Goal: Check status: Check status

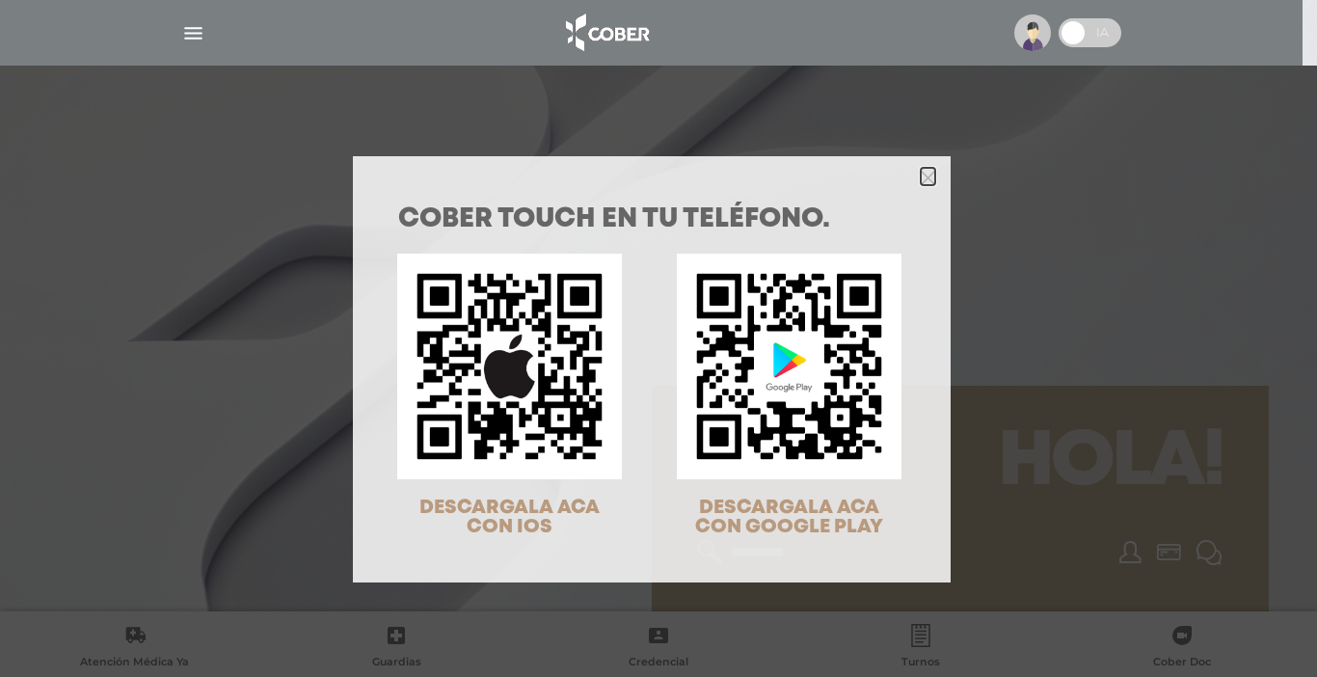
click at [921, 176] on icon "Close" at bounding box center [928, 178] width 14 height 14
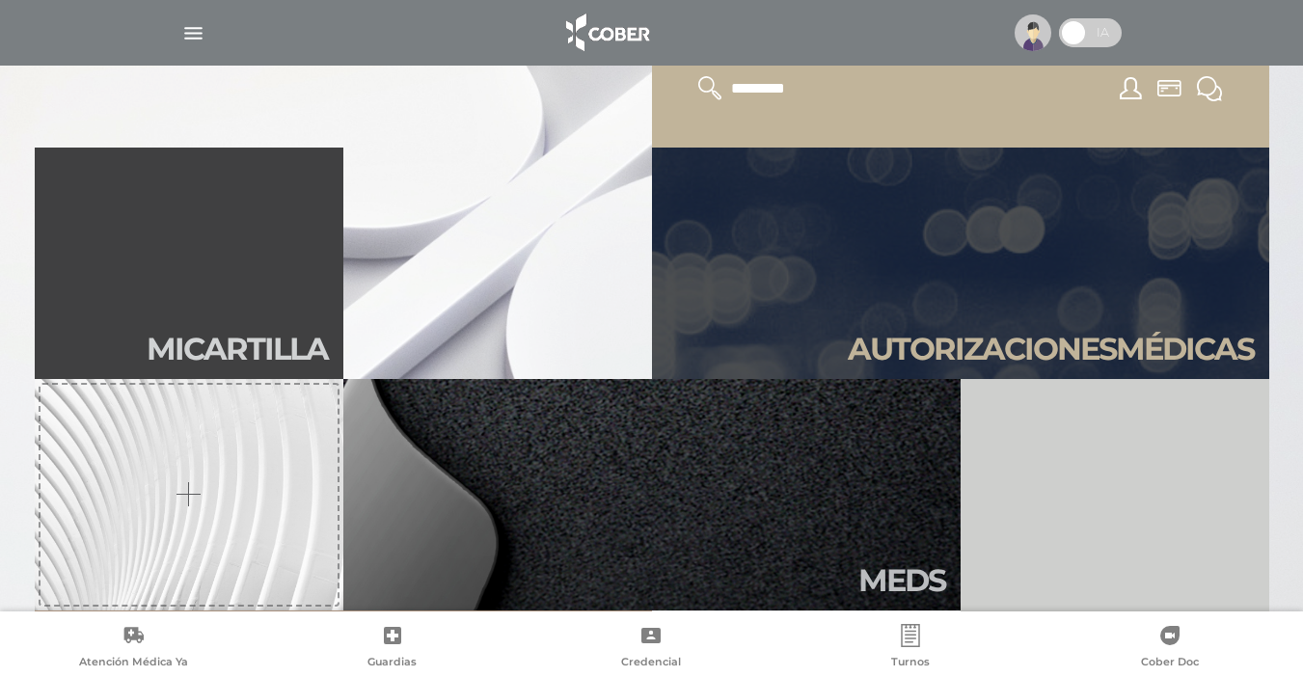
scroll to position [480, 0]
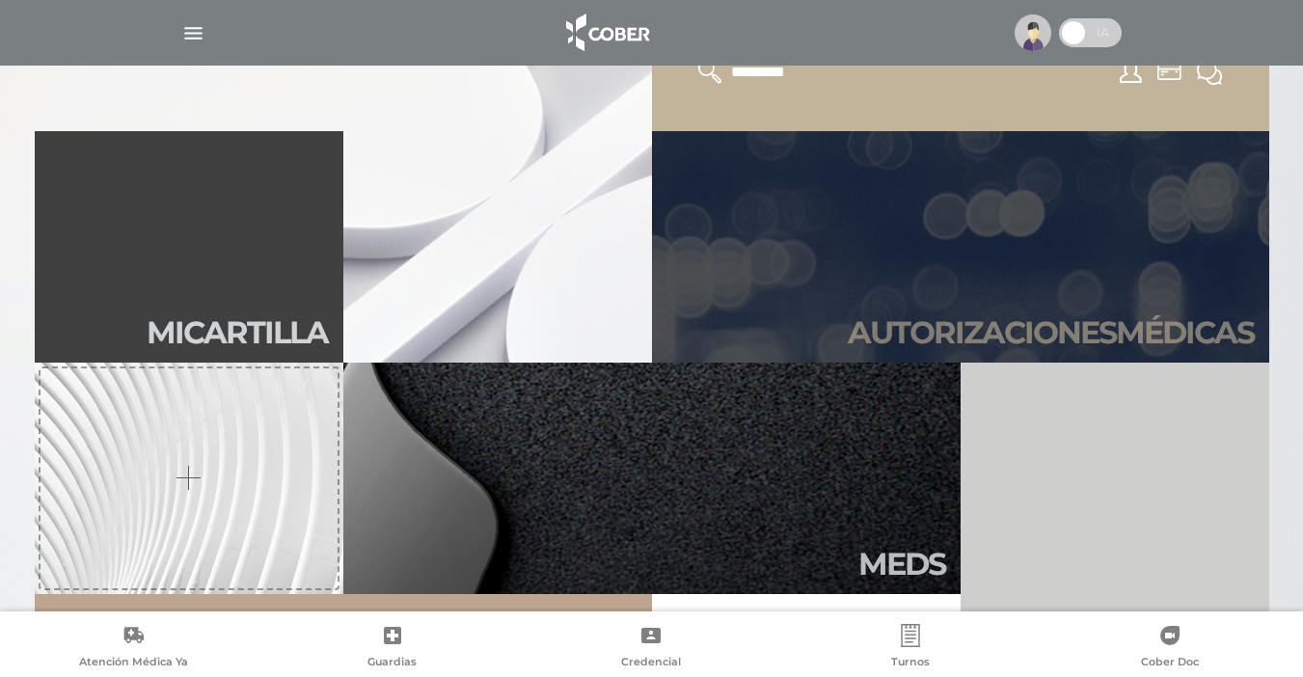
click at [1163, 328] on h2 "Autori zaciones médicas" at bounding box center [1051, 332] width 406 height 37
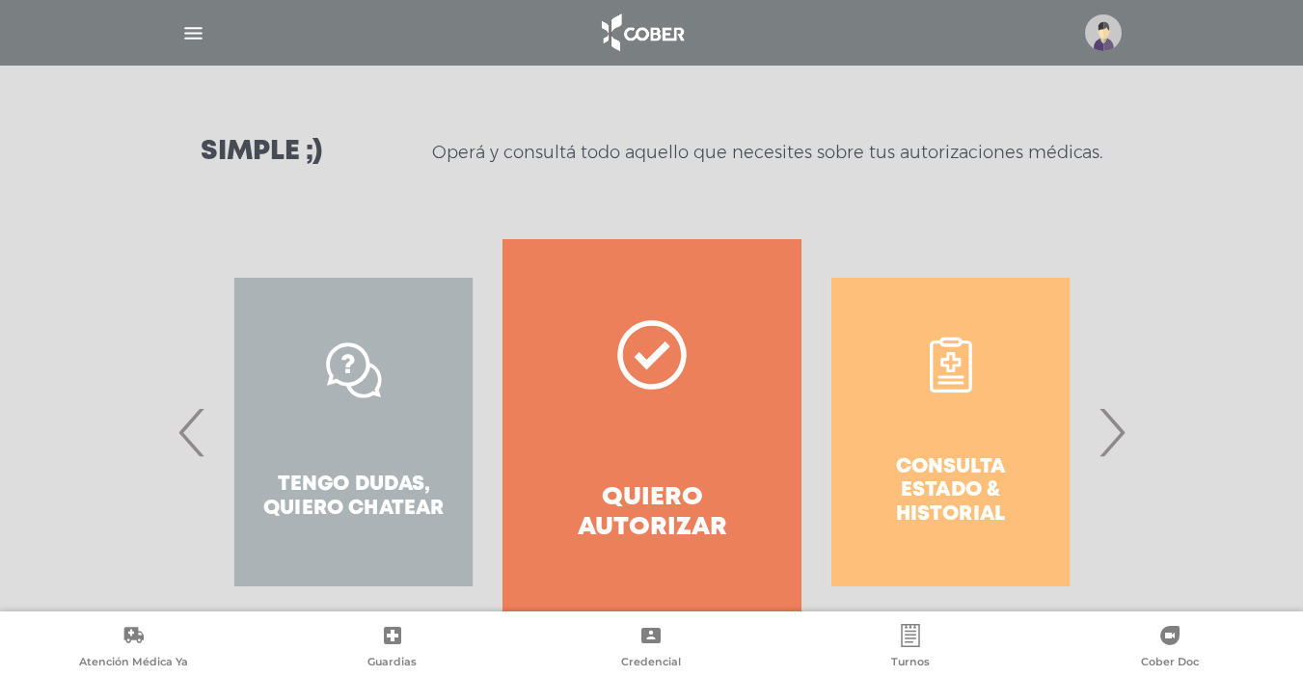
scroll to position [234, 0]
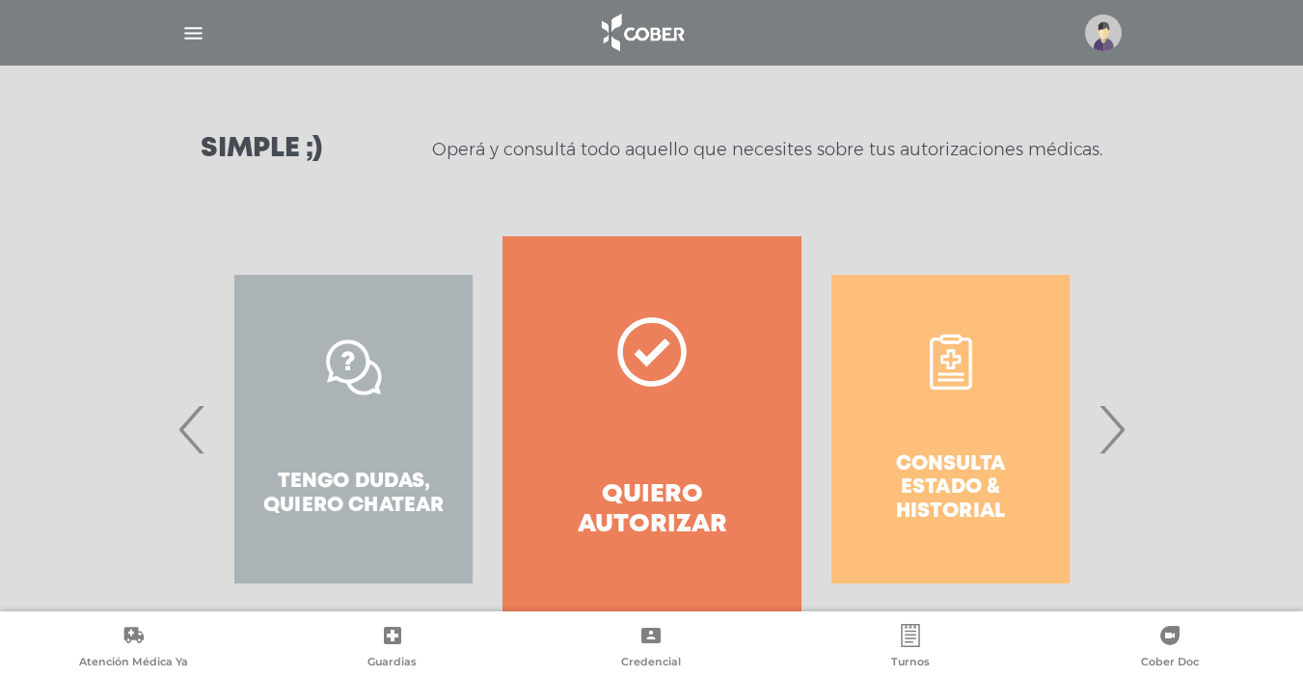
click at [1114, 430] on span "›" at bounding box center [1112, 429] width 38 height 104
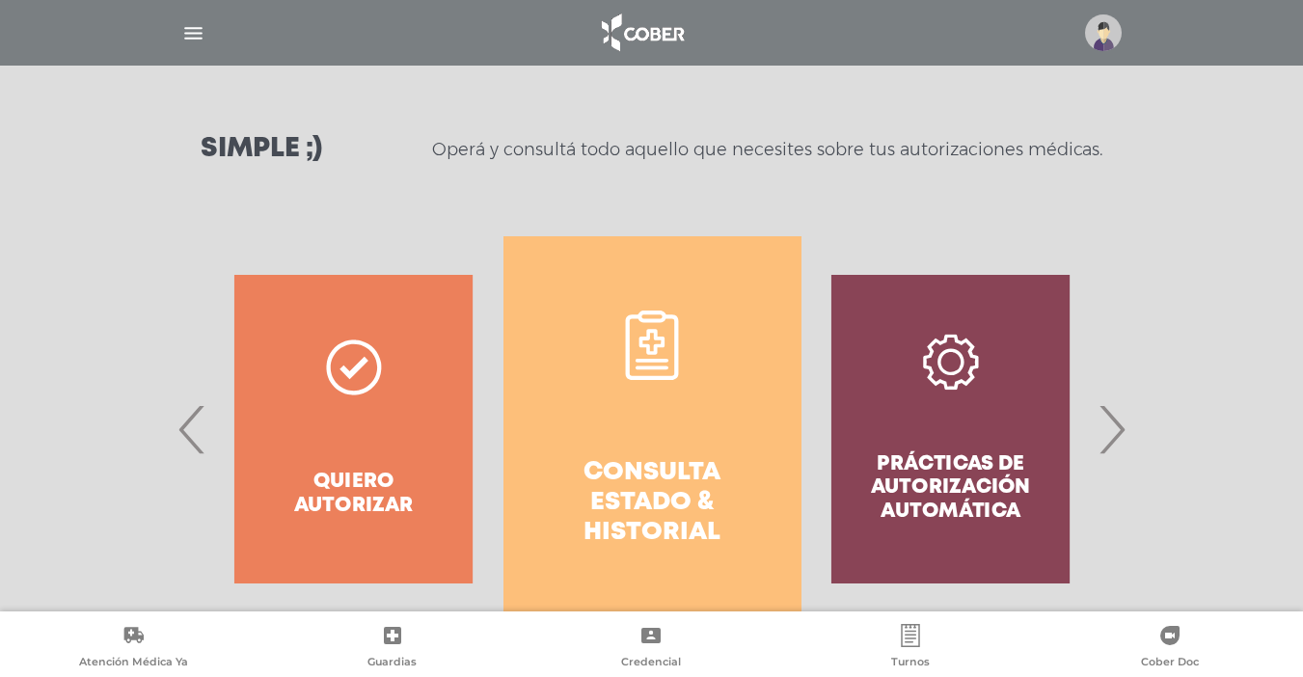
click at [678, 505] on h4 "Consulta estado & historial" at bounding box center [652, 503] width 229 height 91
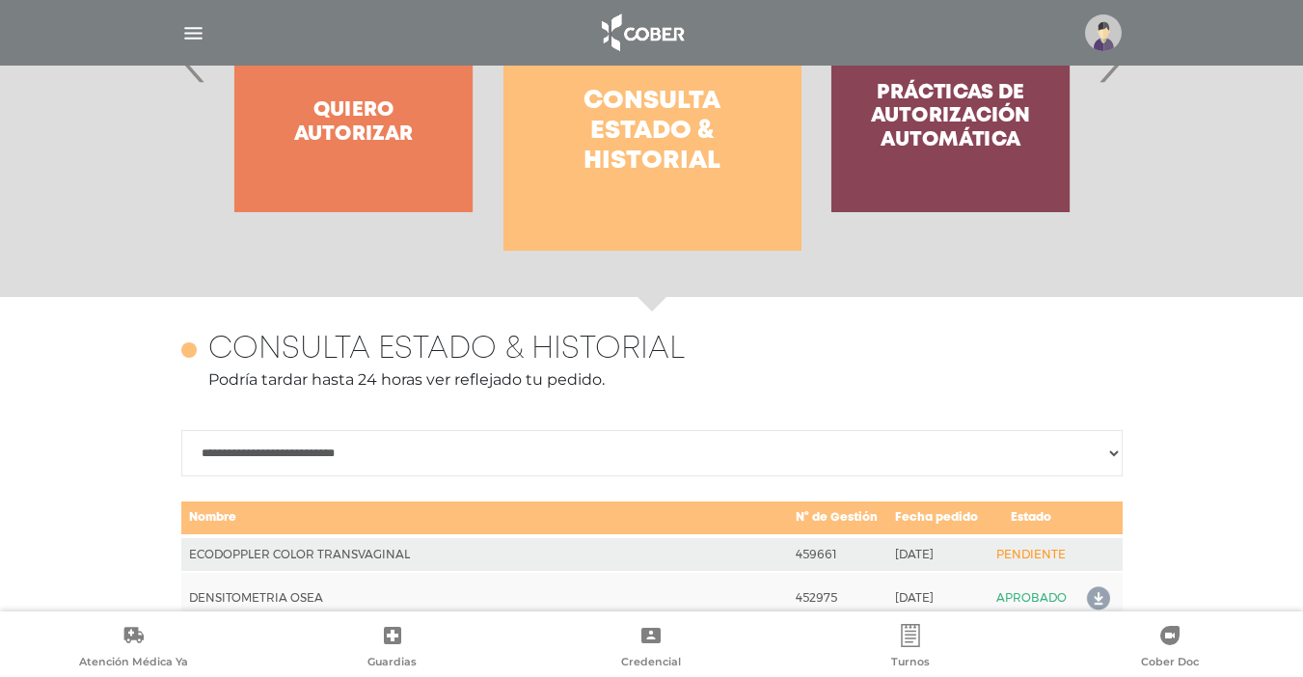
scroll to position [856, 0]
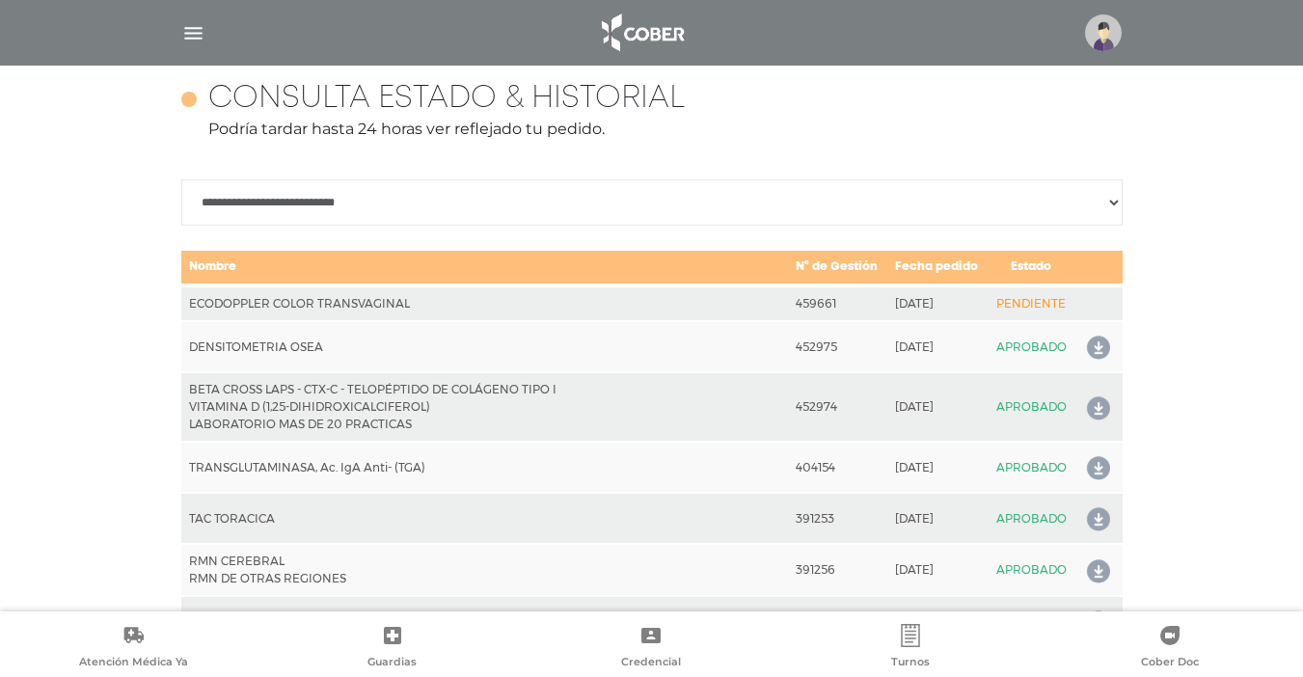
click at [191, 35] on img "button" at bounding box center [193, 33] width 24 height 24
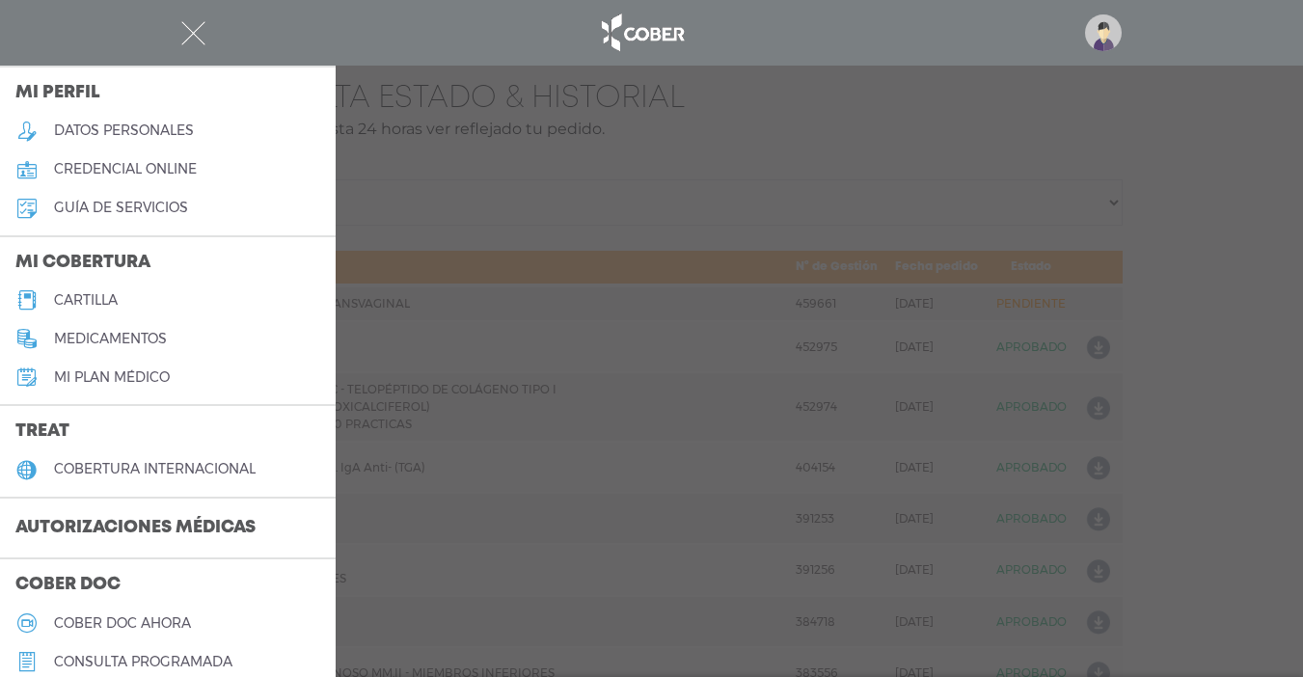
scroll to position [88, 0]
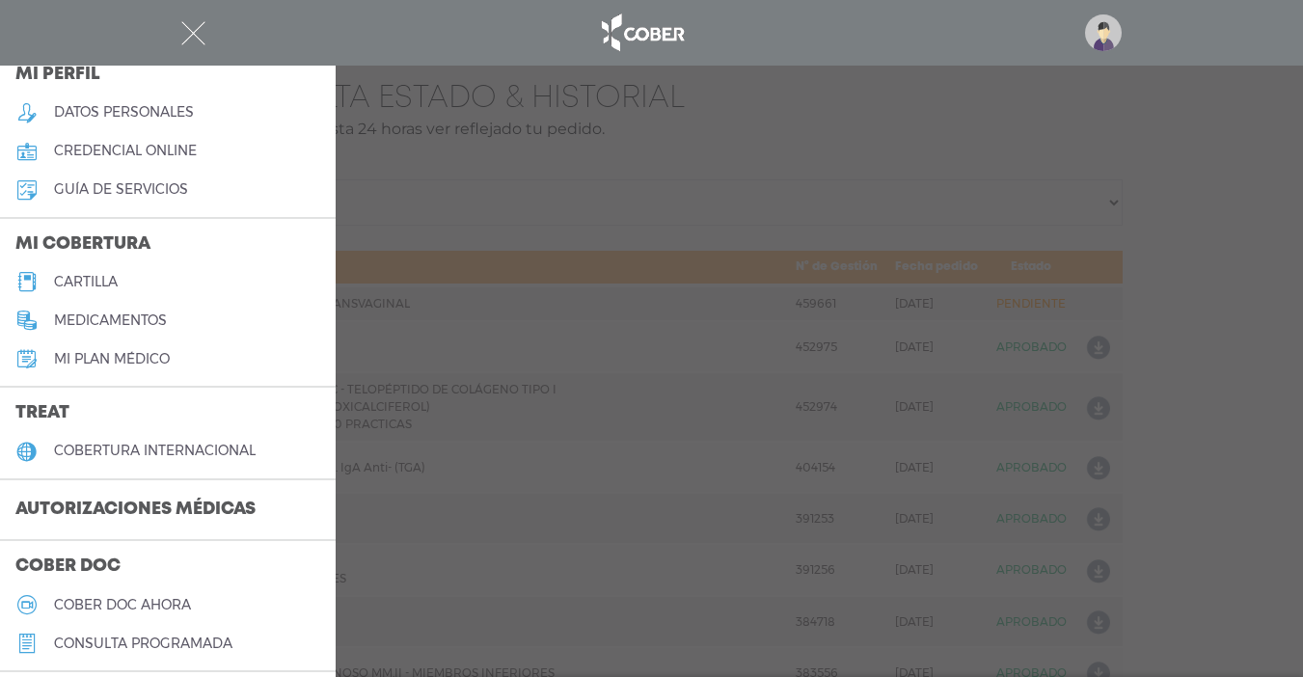
click at [309, 395] on h3 "treat" at bounding box center [168, 413] width 336 height 37
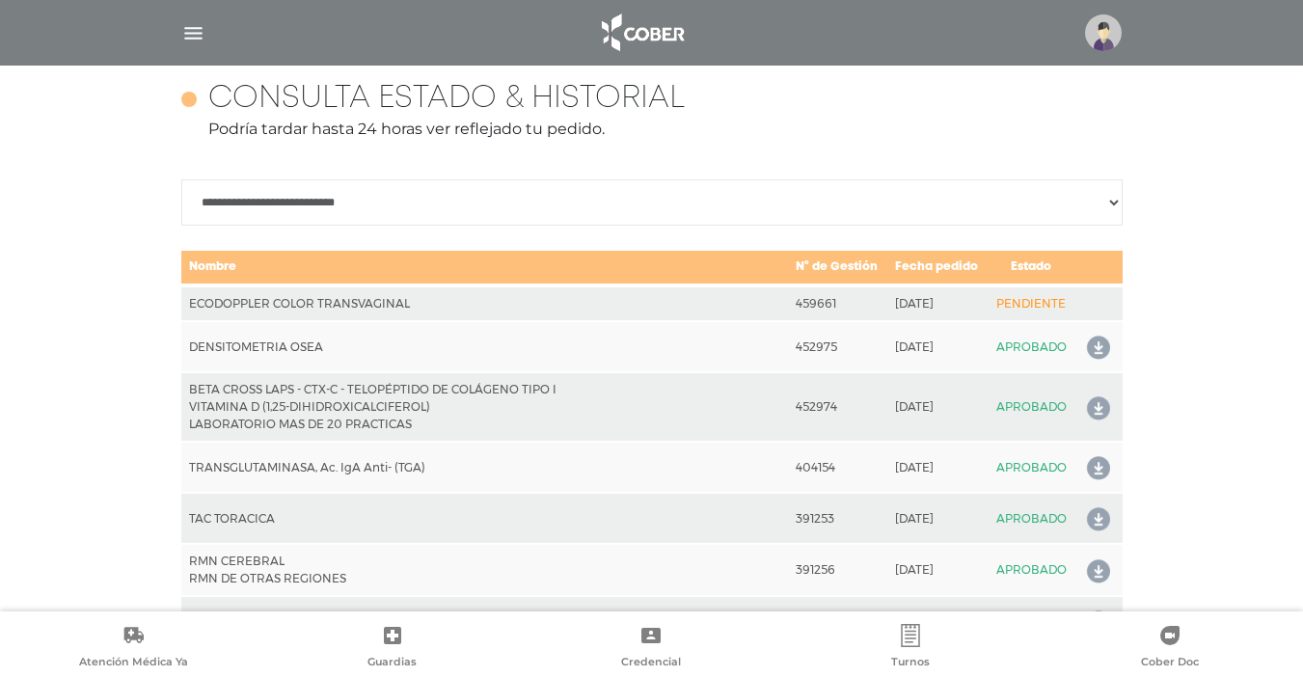
click at [200, 38] on img "button" at bounding box center [193, 33] width 24 height 24
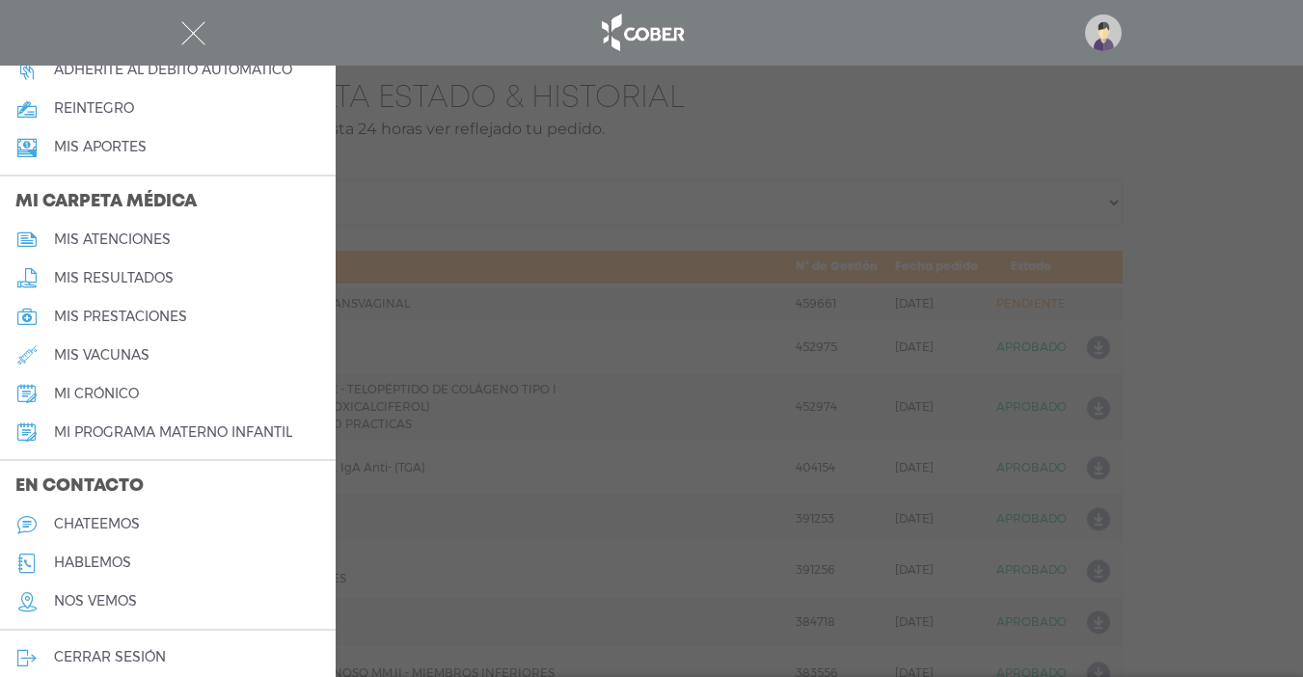
scroll to position [811, 0]
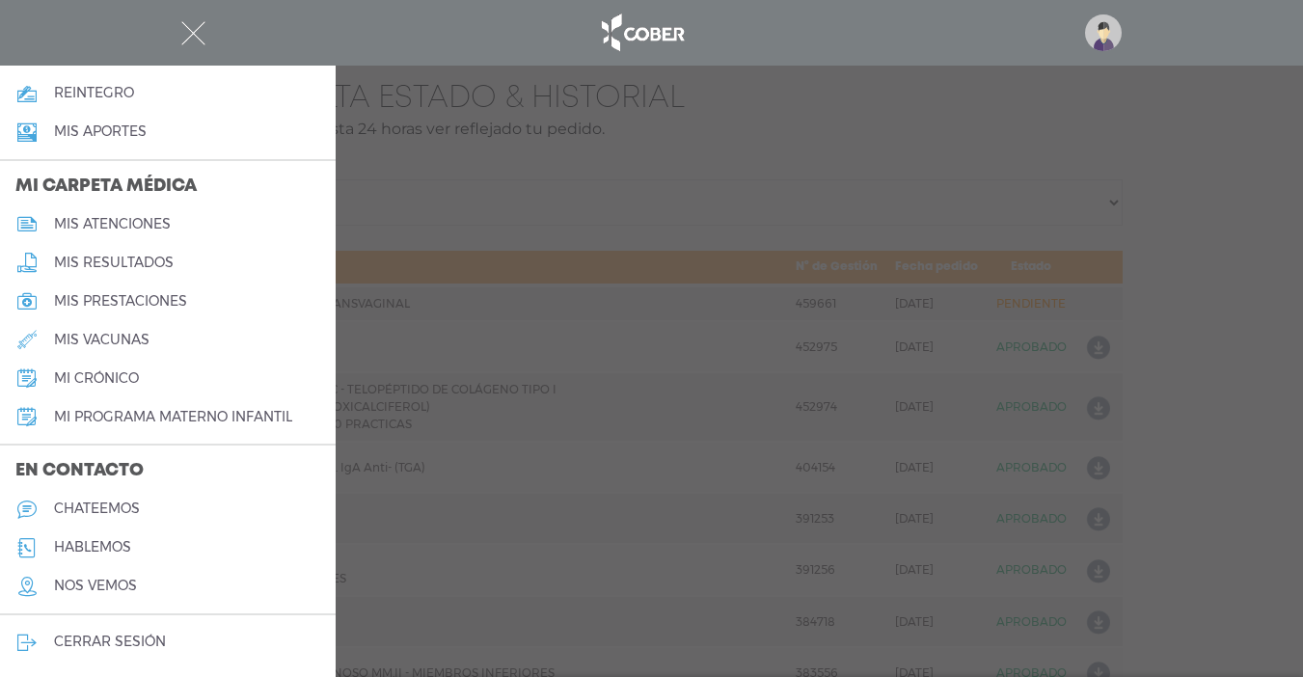
click at [306, 649] on link "cerrar sesión" at bounding box center [168, 642] width 336 height 39
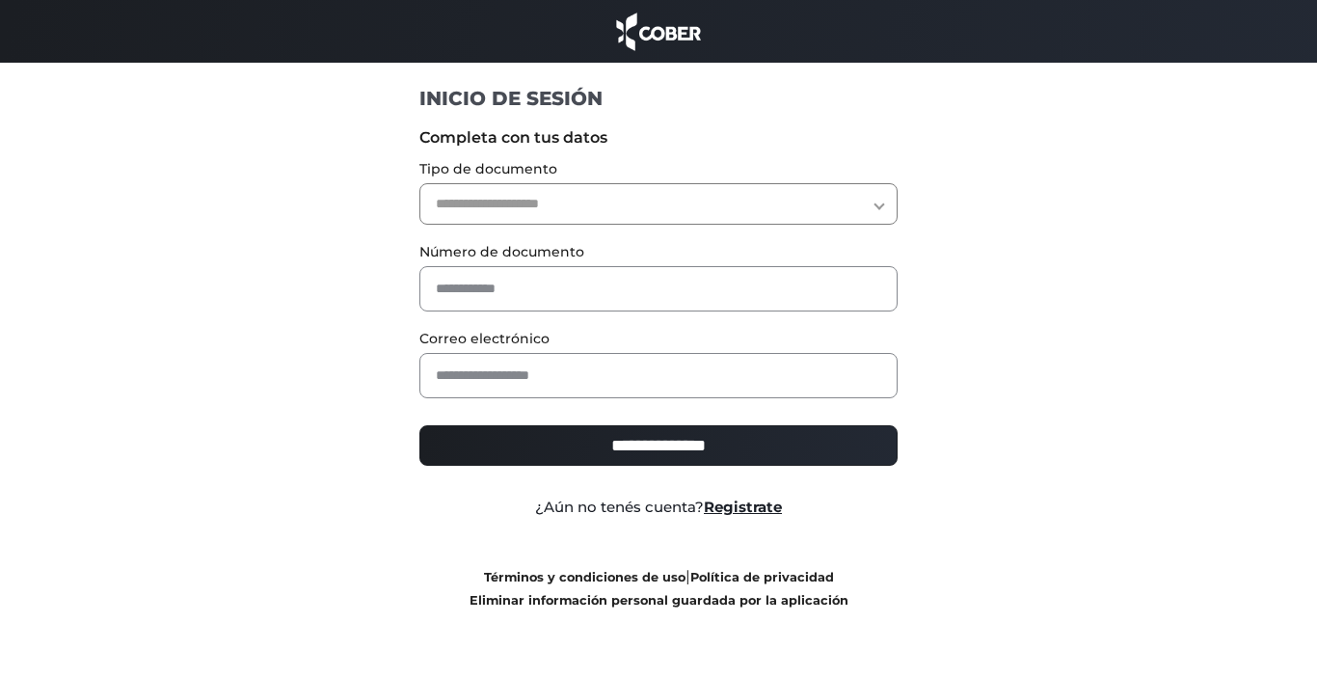
click at [873, 202] on select "**********" at bounding box center [658, 203] width 479 height 41
select select "***"
click at [419, 183] on select "**********" at bounding box center [658, 203] width 479 height 41
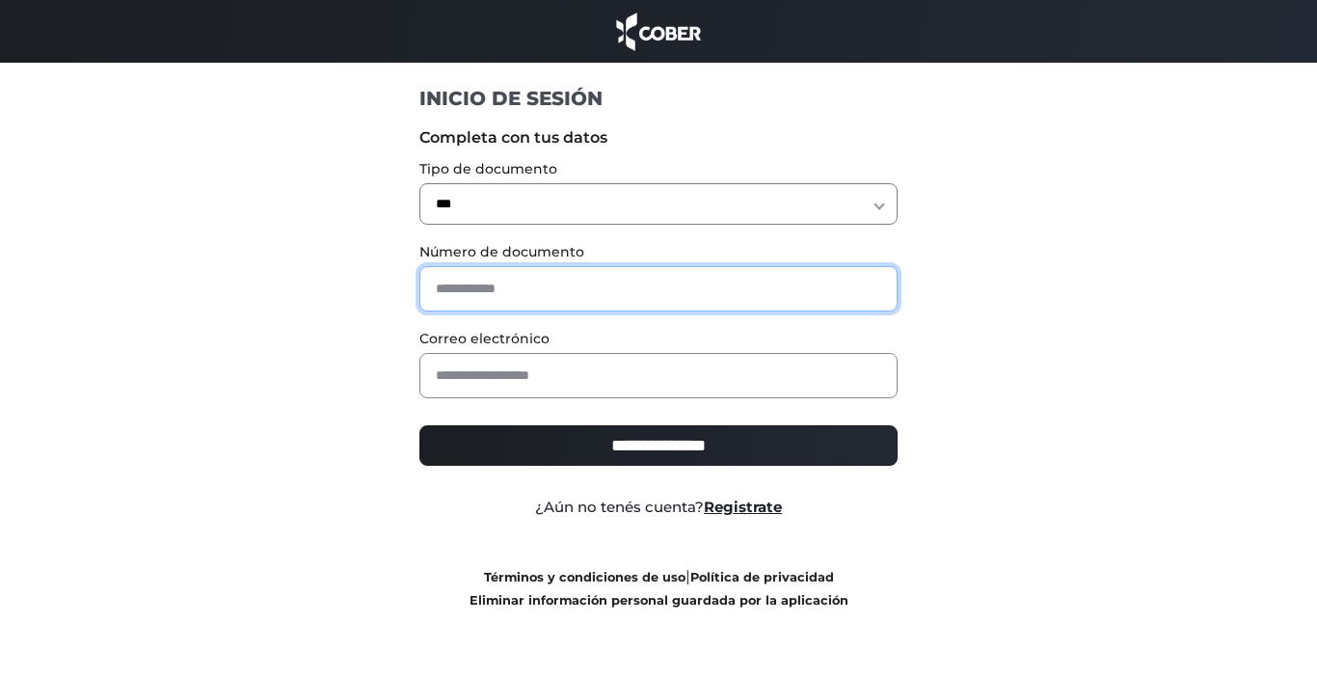
click at [560, 283] on input "text" at bounding box center [658, 288] width 479 height 45
type input "********"
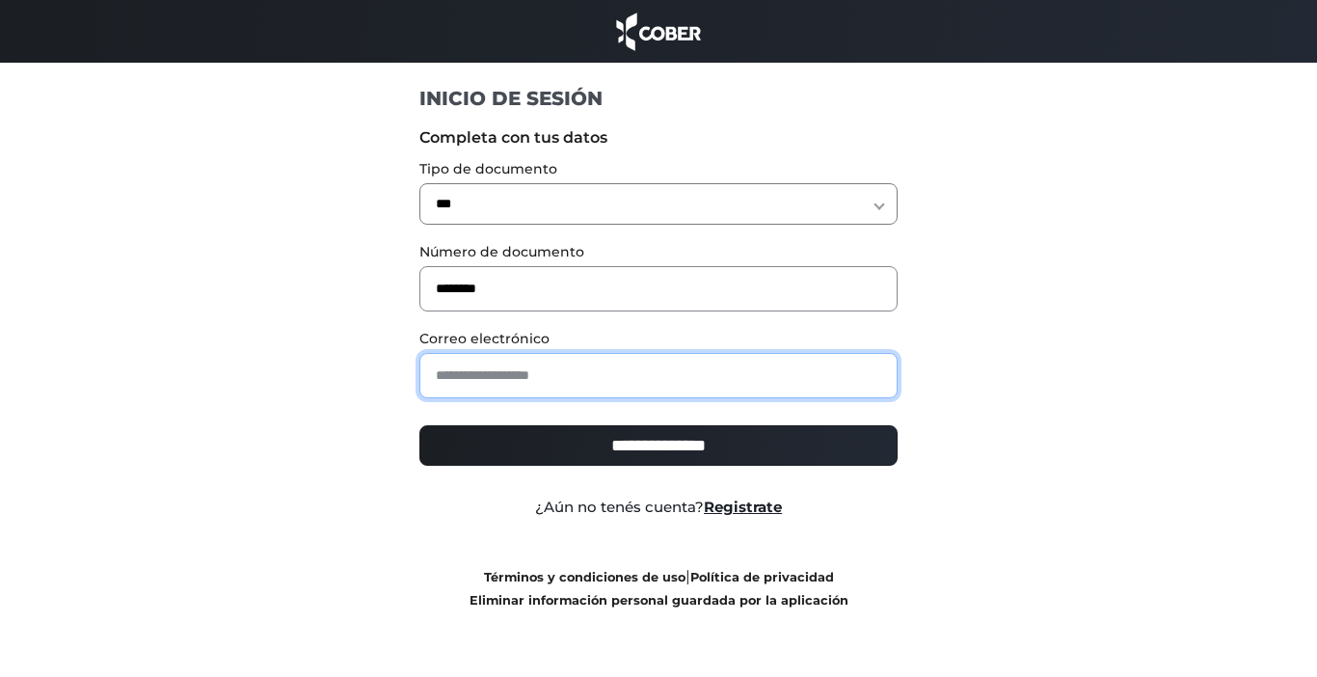
click at [605, 375] on input "email" at bounding box center [658, 375] width 479 height 45
type input "**********"
click at [419, 425] on input "**********" at bounding box center [658, 445] width 479 height 40
type input "**********"
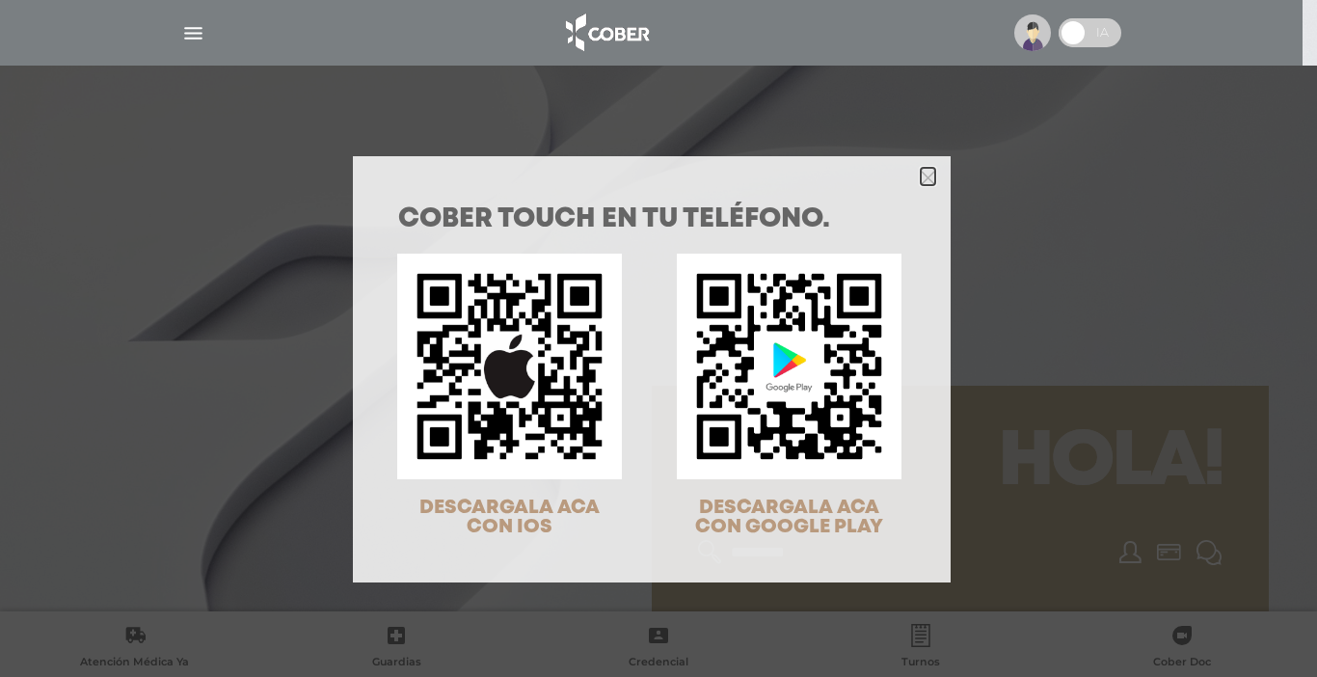
click at [923, 175] on polygon "Close" at bounding box center [928, 178] width 14 height 14
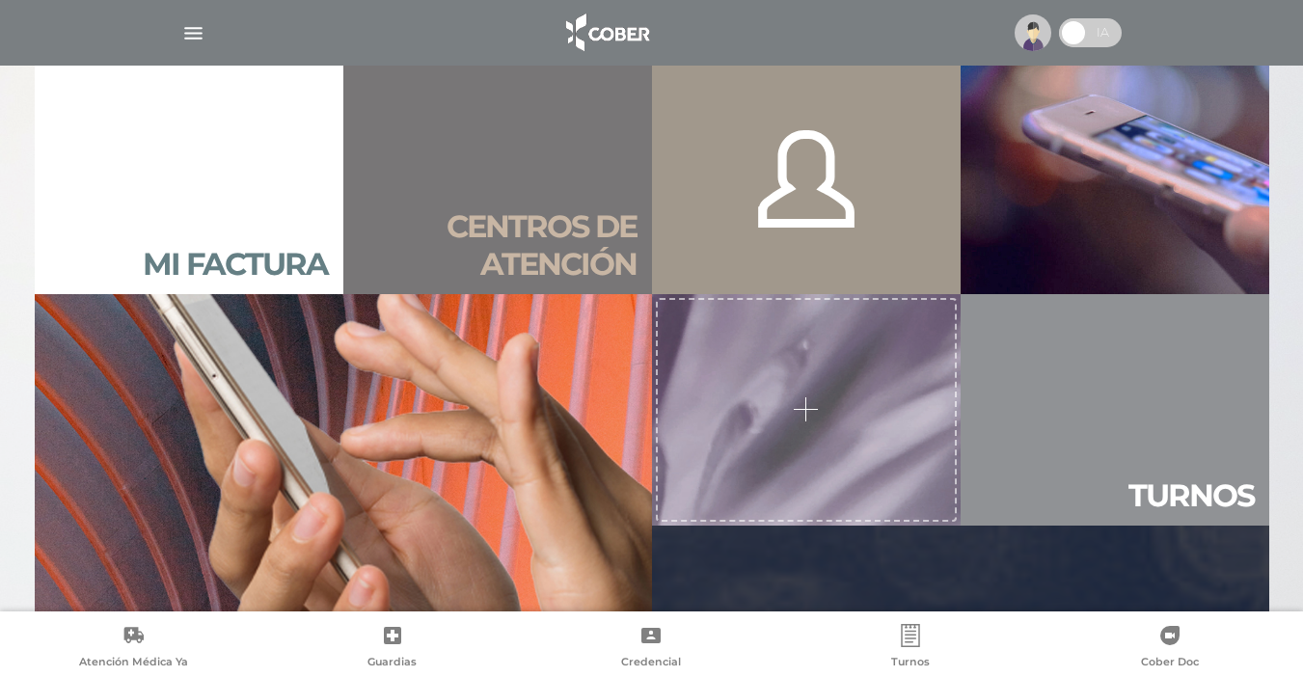
scroll to position [1482, 0]
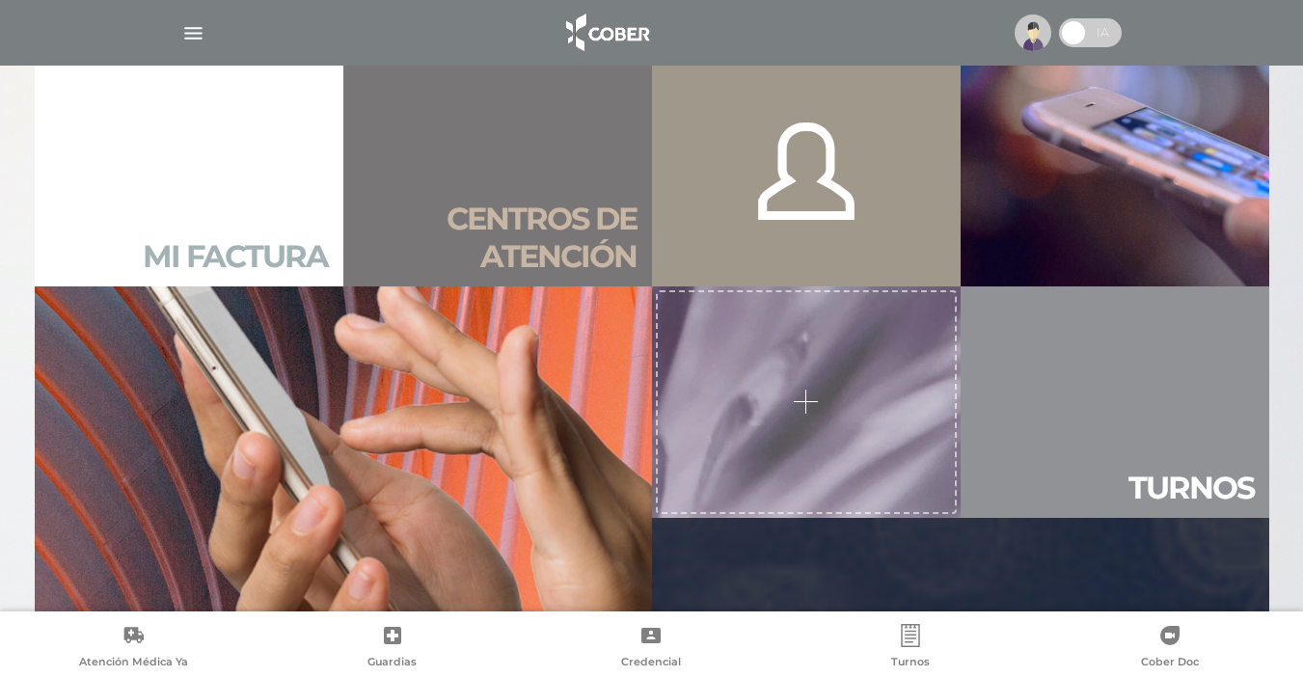
click at [234, 260] on h2 "Mi factura" at bounding box center [235, 256] width 185 height 37
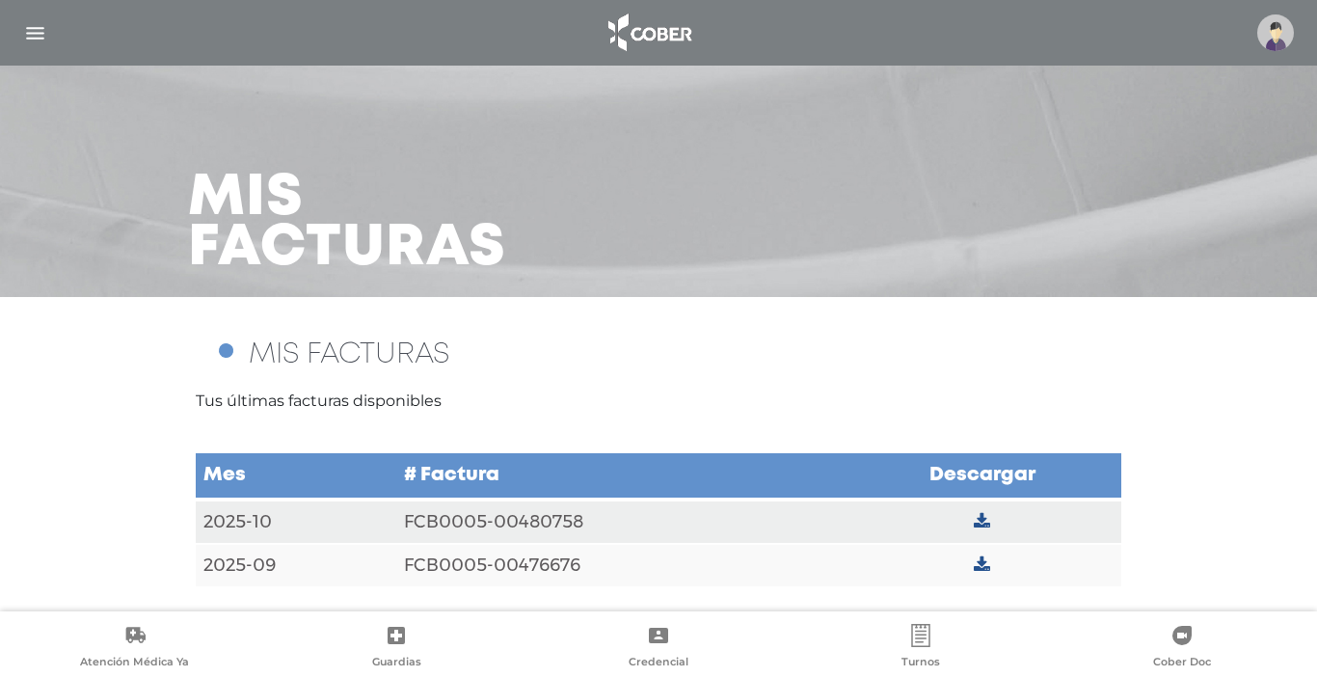
drag, startPoint x: 1316, startPoint y: 270, endPoint x: 1316, endPoint y: 351, distance: 81.0
click at [1316, 351] on main "Mis facturas MIS FACTURAS Tus últimas facturas disponibles Mes # Factura Descar…" at bounding box center [658, 338] width 1317 height 677
click at [511, 519] on td "FCB0005-00480758" at bounding box center [619, 521] width 446 height 44
click at [39, 37] on img "button" at bounding box center [35, 33] width 24 height 24
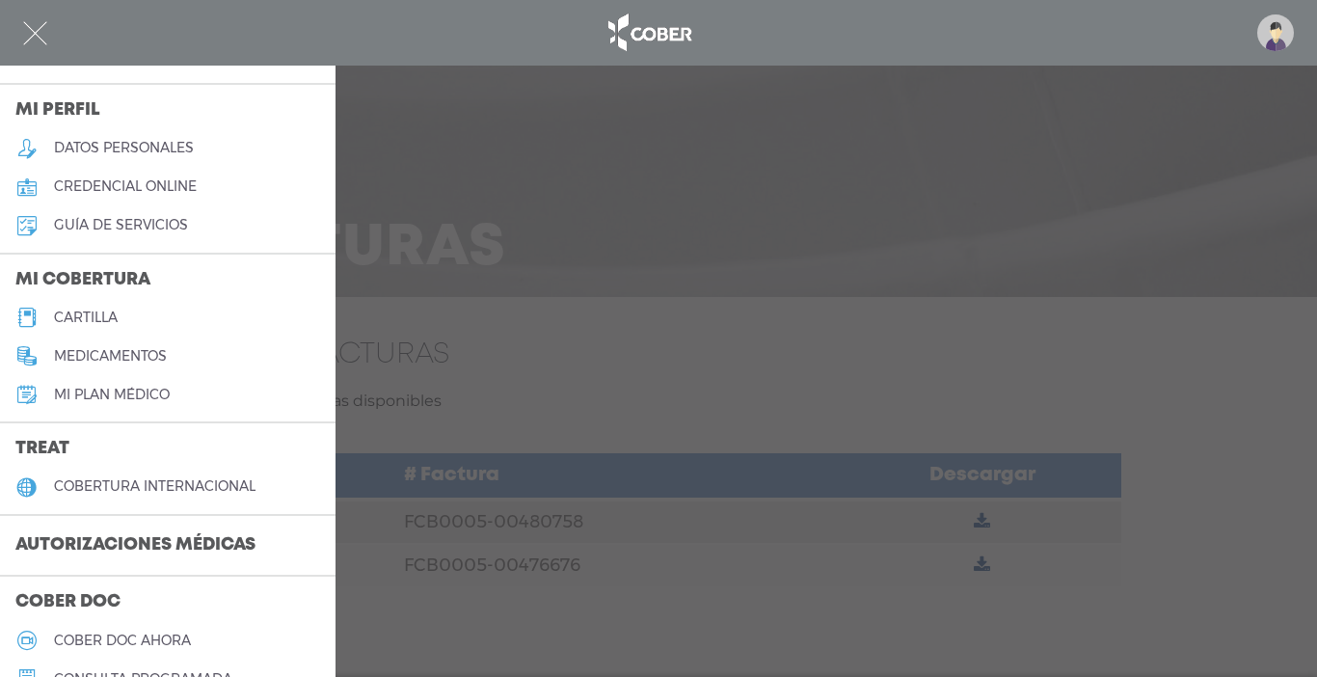
scroll to position [139, 0]
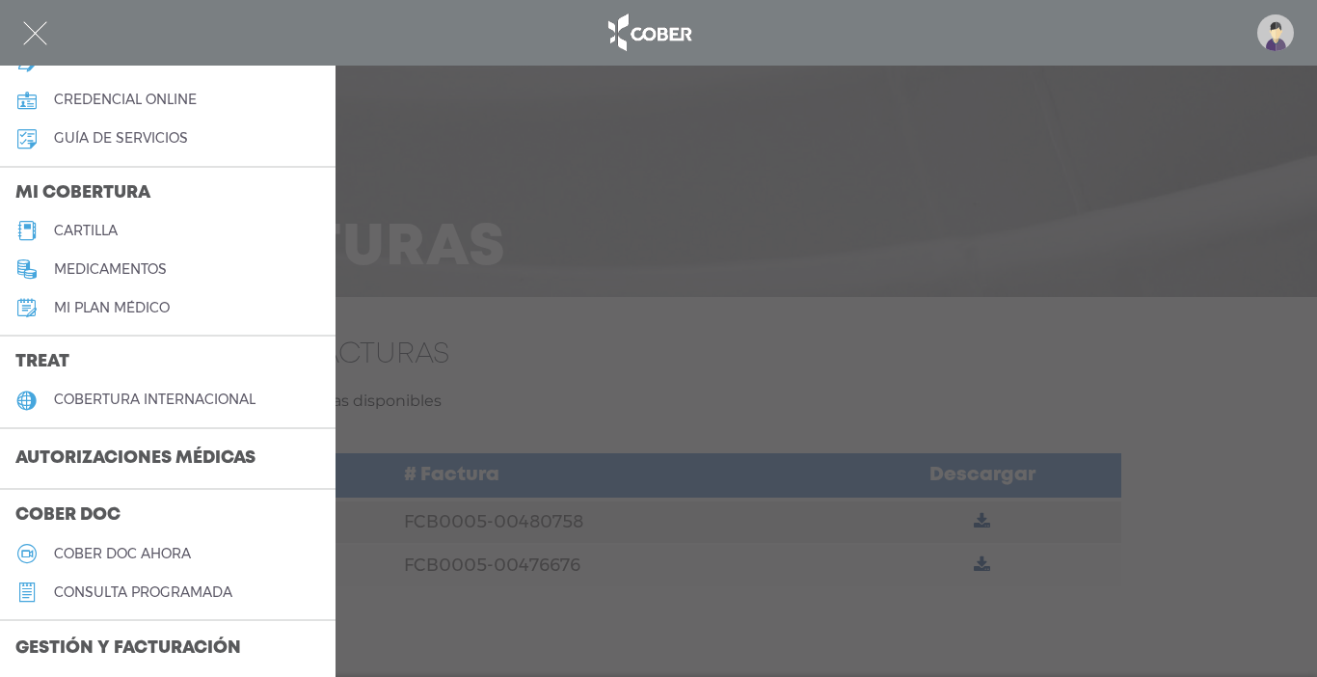
click at [337, 422] on div at bounding box center [658, 338] width 1317 height 677
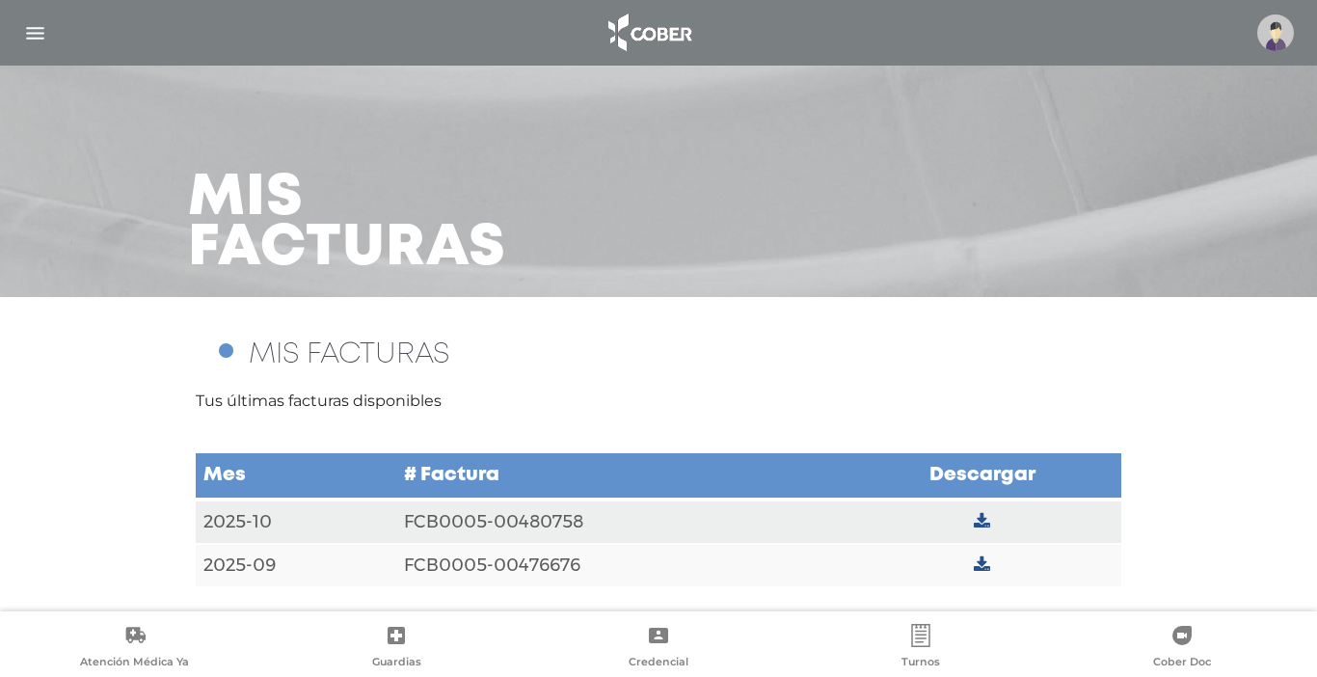
click at [40, 38] on img "button" at bounding box center [35, 33] width 24 height 24
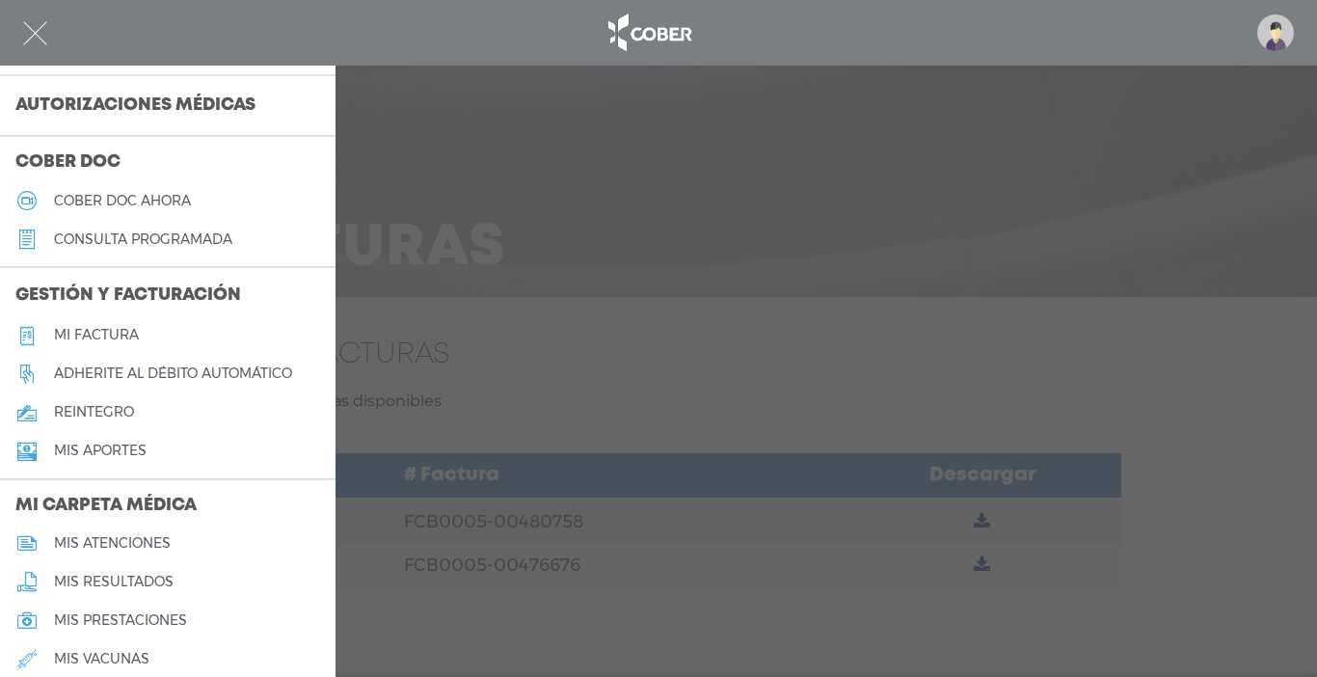
scroll to position [494, 0]
click at [95, 445] on h5 "Mis aportes" at bounding box center [100, 449] width 93 height 16
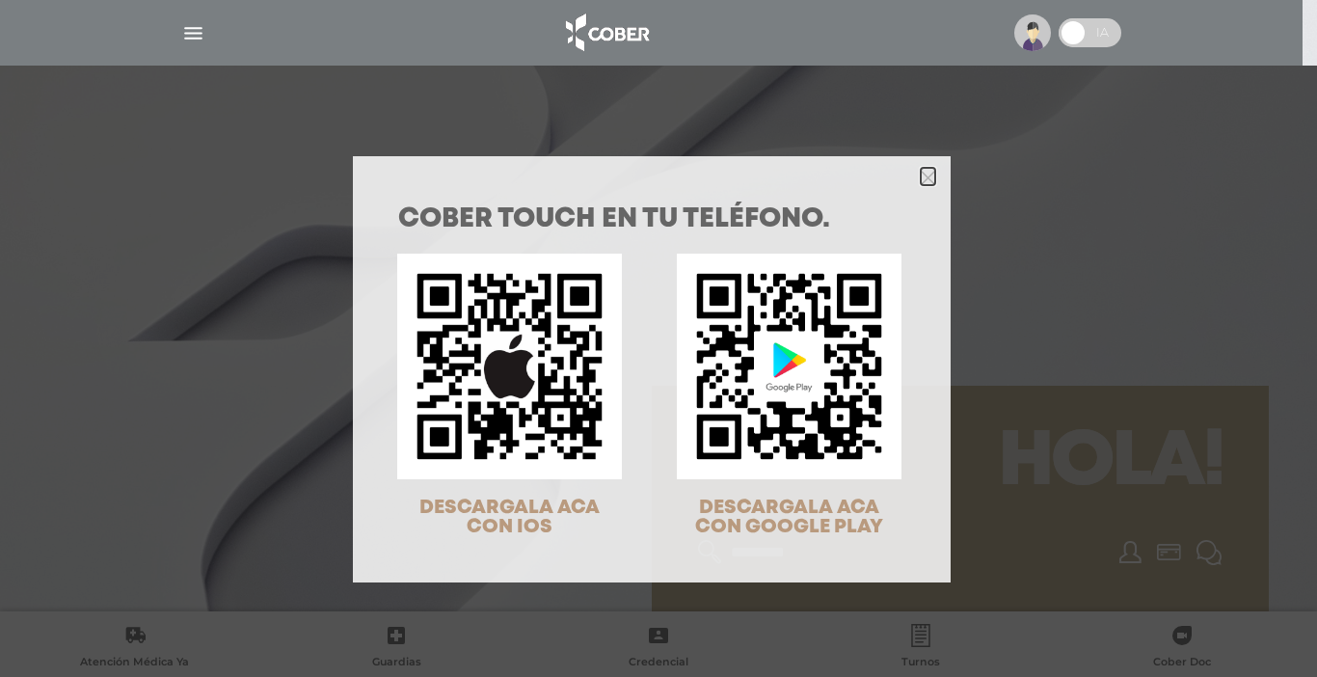
click at [922, 176] on polygon "Close" at bounding box center [928, 178] width 14 height 14
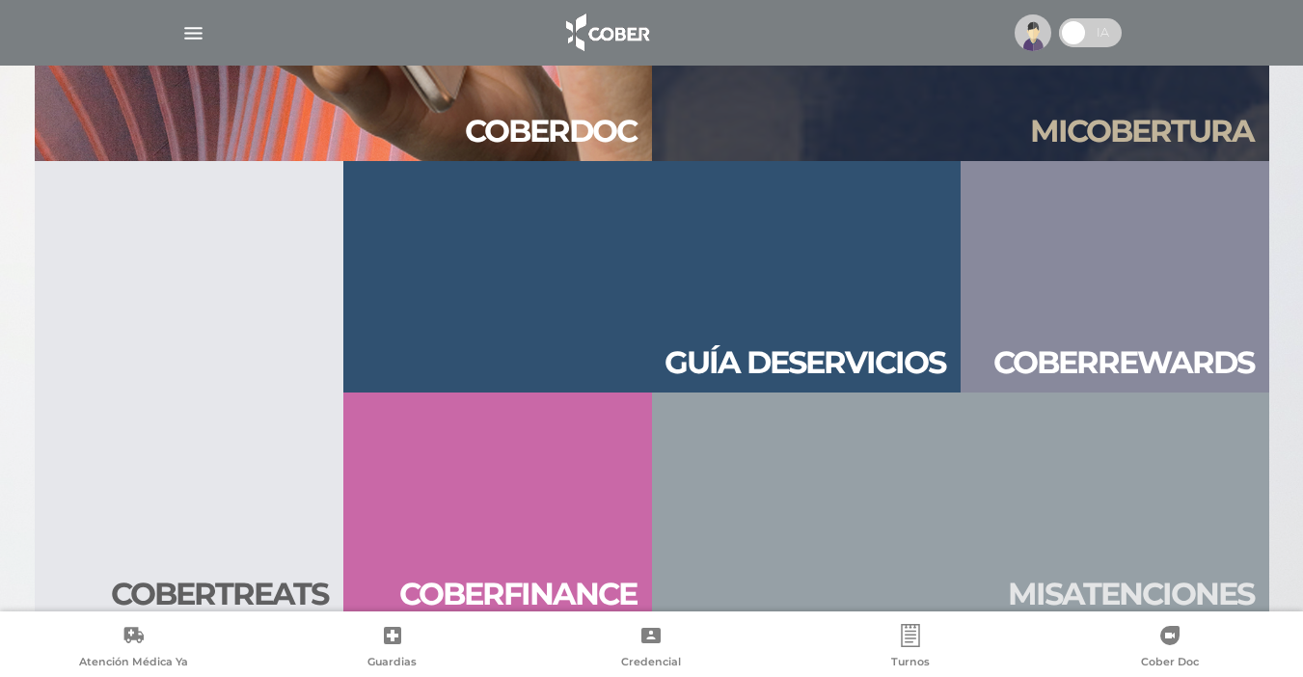
scroll to position [2083, 0]
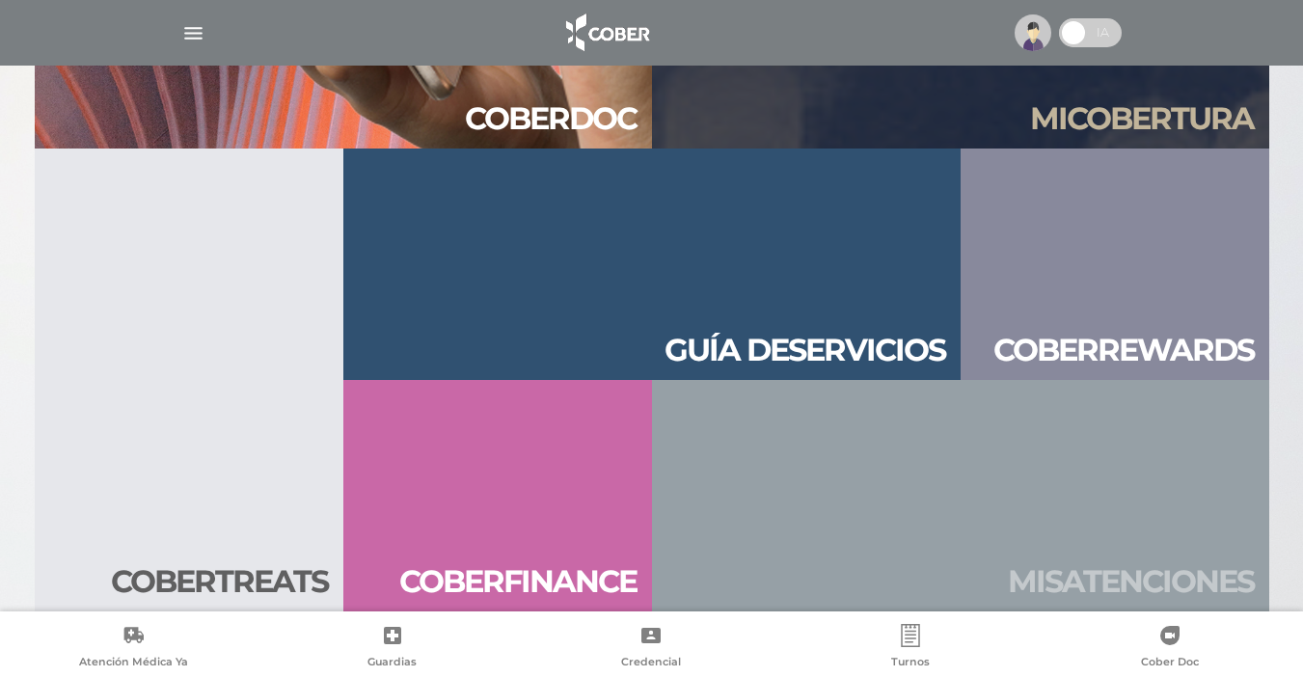
click at [1187, 580] on h2 "Mis aten ciones" at bounding box center [1131, 581] width 246 height 37
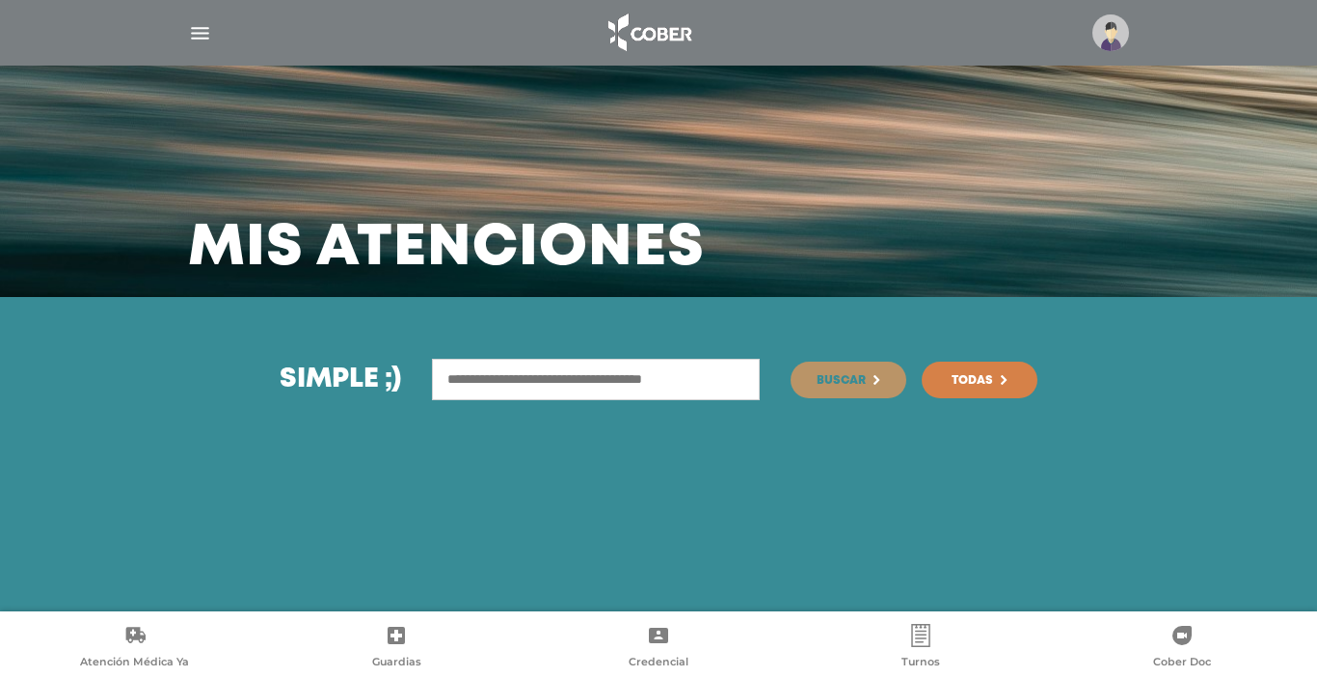
click at [592, 377] on input "text" at bounding box center [596, 379] width 328 height 41
click at [791, 362] on button "Buscar" at bounding box center [849, 380] width 116 height 37
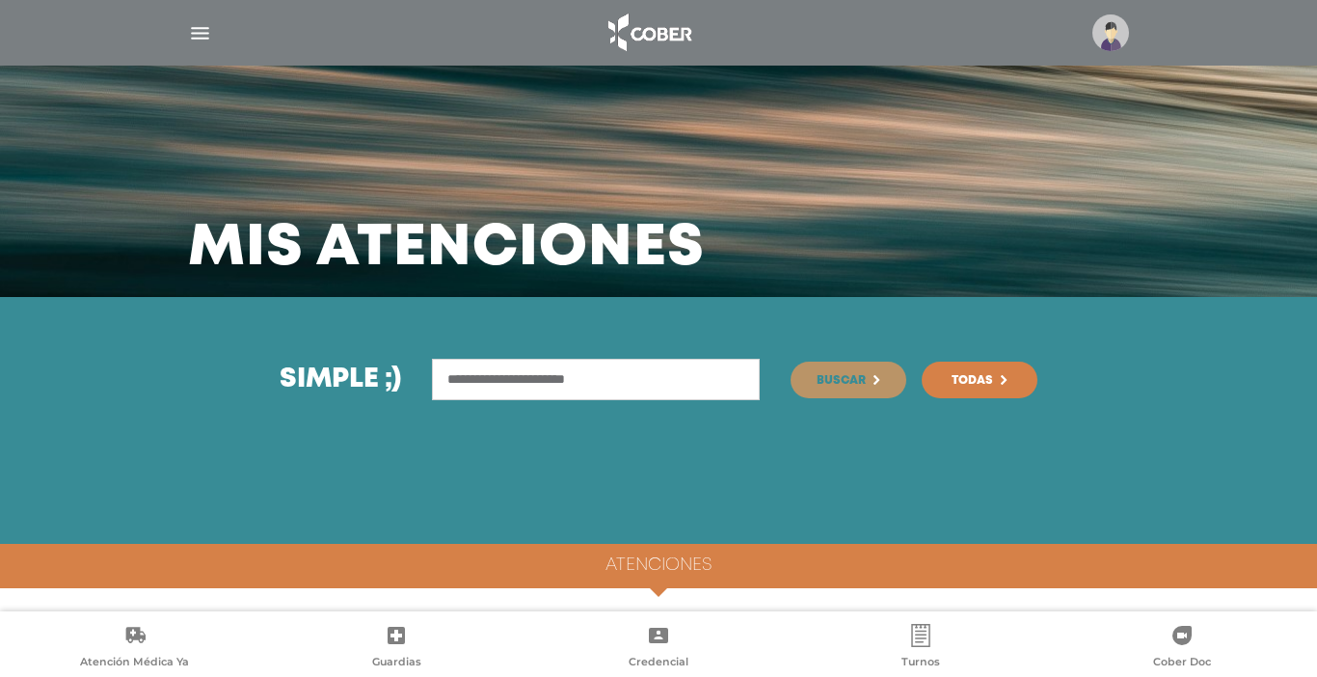
drag, startPoint x: 1316, startPoint y: 181, endPoint x: 1316, endPoint y: 376, distance: 194.8
click at [1316, 206] on div "Mis atenciones" at bounding box center [658, 148] width 1317 height 297
drag, startPoint x: 1316, startPoint y: 566, endPoint x: 1263, endPoint y: 552, distance: 55.0
click at [1314, 573] on div "**********" at bounding box center [658, 454] width 1317 height 314
click at [974, 383] on span "Todas" at bounding box center [972, 381] width 41 height 12
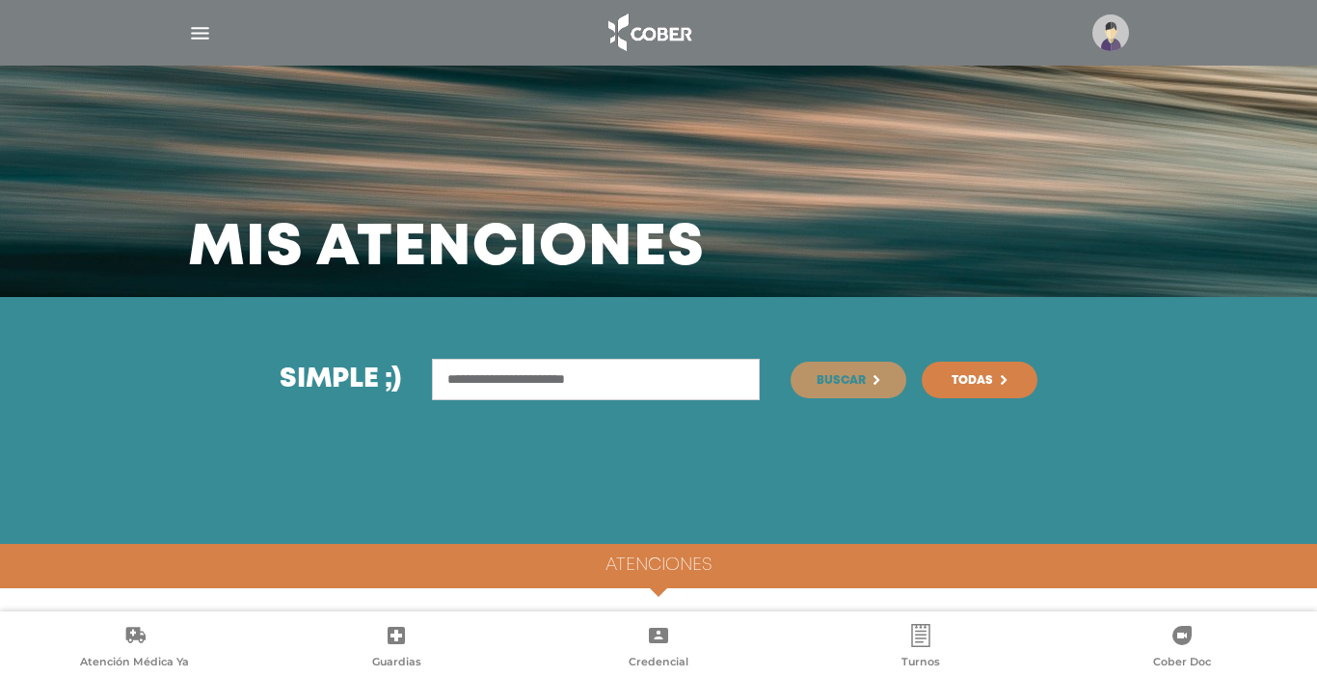
click at [657, 592] on span at bounding box center [658, 596] width 29 height 29
drag, startPoint x: 845, startPoint y: 557, endPoint x: 1195, endPoint y: 443, distance: 368.4
drag, startPoint x: 1314, startPoint y: 364, endPoint x: 1313, endPoint y: 675, distance: 310.5
click at [628, 378] on input "**********" at bounding box center [596, 379] width 328 height 41
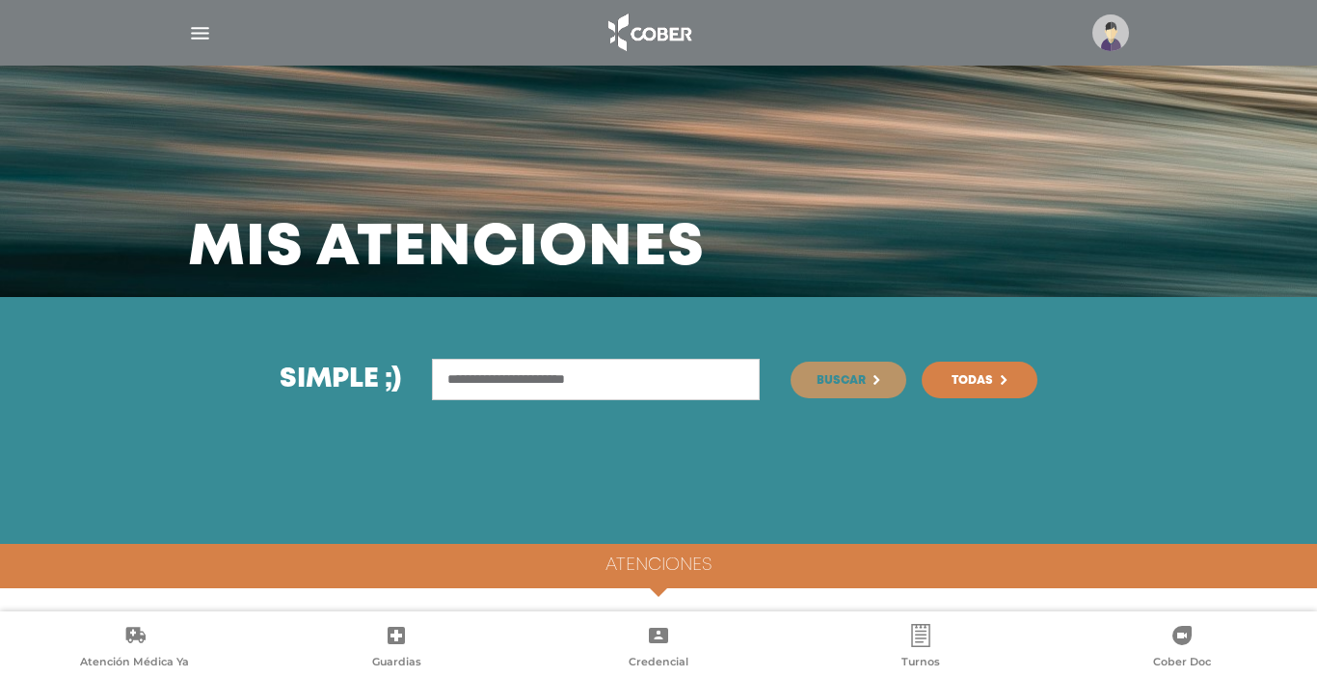
click at [628, 379] on input "**********" at bounding box center [596, 379] width 328 height 41
type input "*"
click at [791, 362] on button "Buscar" at bounding box center [849, 380] width 116 height 37
drag, startPoint x: 650, startPoint y: 594, endPoint x: 671, endPoint y: 594, distance: 21.2
click at [655, 595] on span at bounding box center [658, 596] width 29 height 29
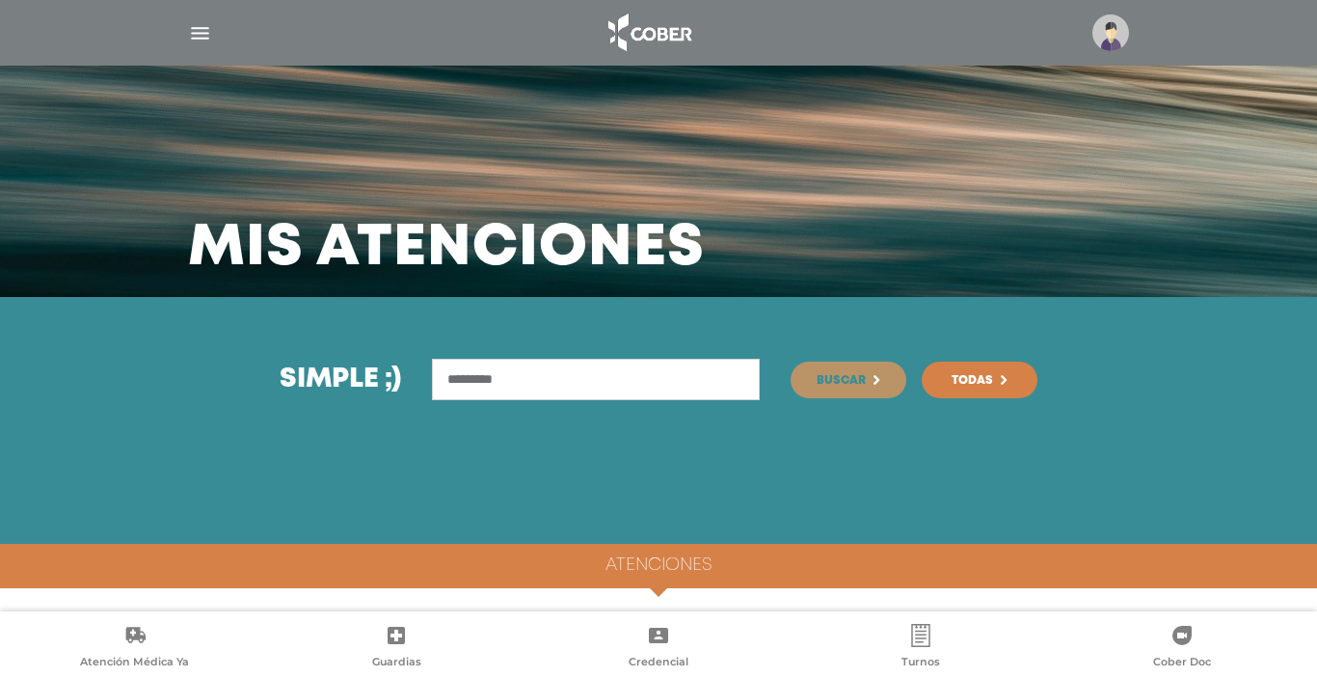
click at [662, 590] on span at bounding box center [658, 596] width 29 height 29
click at [852, 389] on button "Buscar" at bounding box center [849, 380] width 116 height 37
drag, startPoint x: 1291, startPoint y: 201, endPoint x: 1232, endPoint y: 491, distance: 296.1
click at [201, 38] on img "button" at bounding box center [200, 33] width 24 height 24
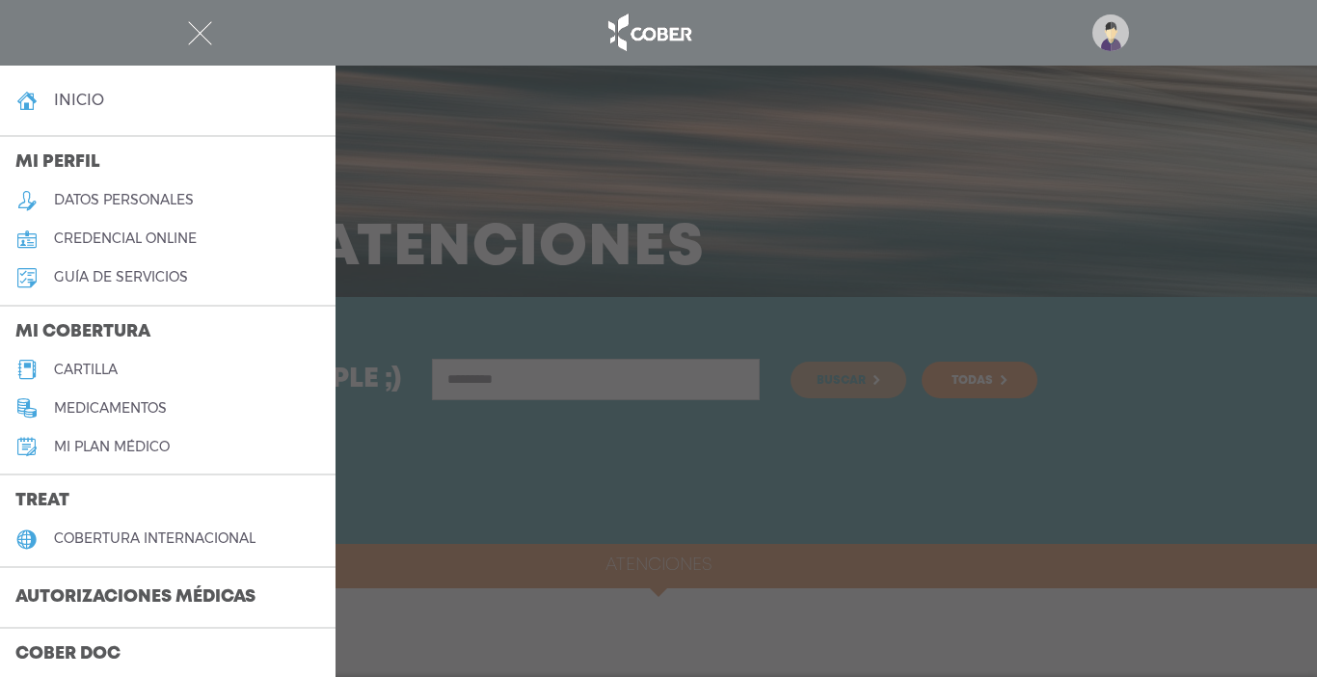
click at [478, 165] on div at bounding box center [658, 338] width 1317 height 677
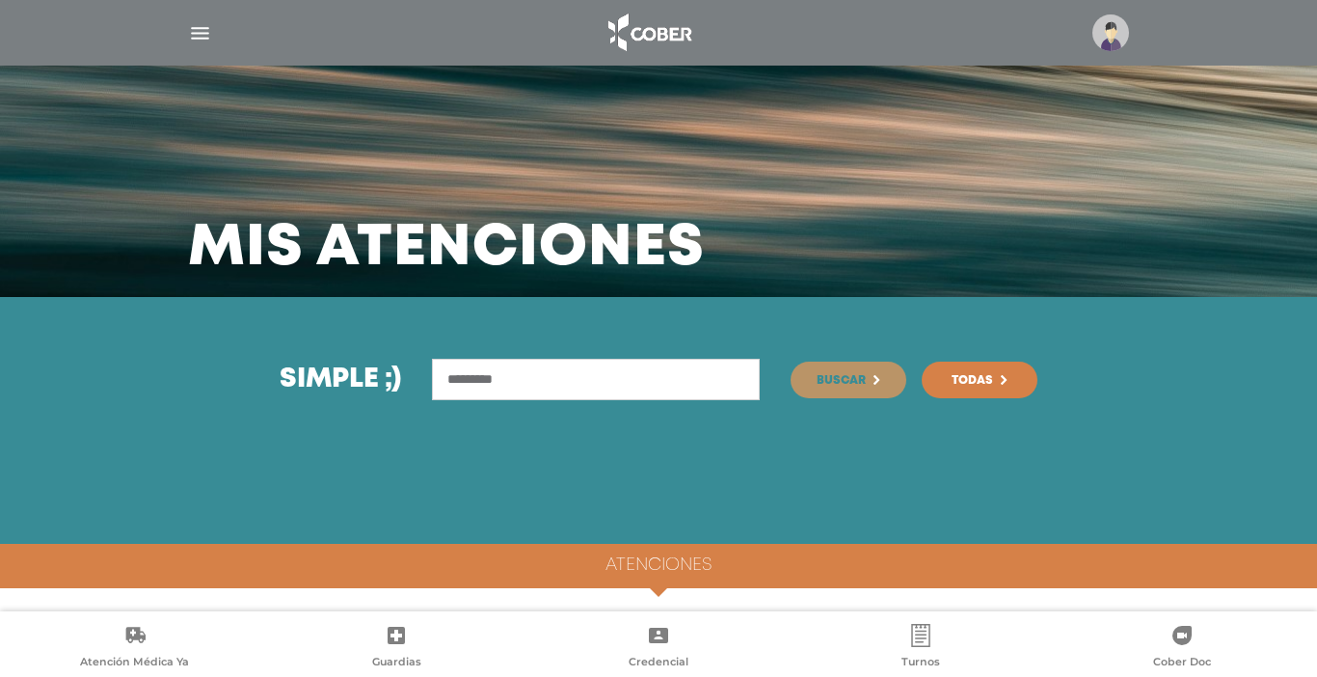
drag, startPoint x: 529, startPoint y: 378, endPoint x: 433, endPoint y: 381, distance: 96.5
click at [433, 381] on input "*********" at bounding box center [596, 379] width 328 height 41
click at [529, 380] on input "*********" at bounding box center [596, 379] width 328 height 41
type input "**********"
click at [791, 362] on button "Buscar" at bounding box center [849, 380] width 116 height 37
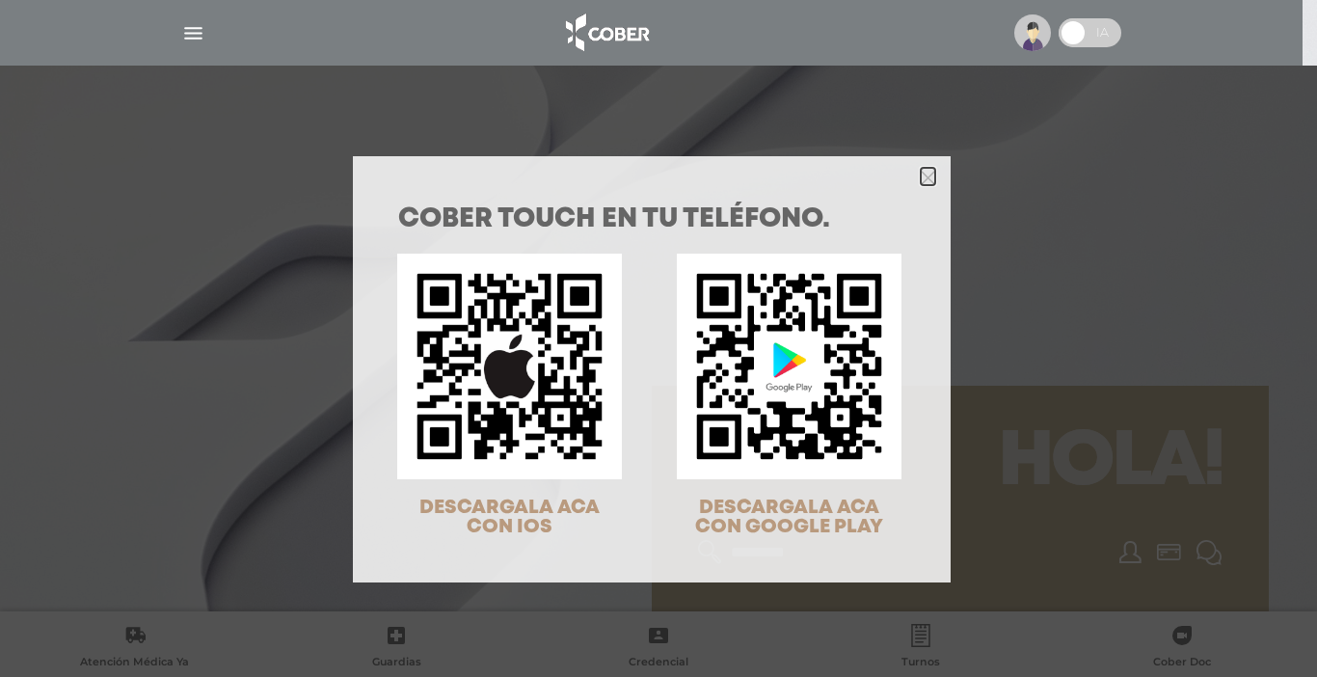
click at [926, 172] on icon "Close" at bounding box center [928, 178] width 14 height 14
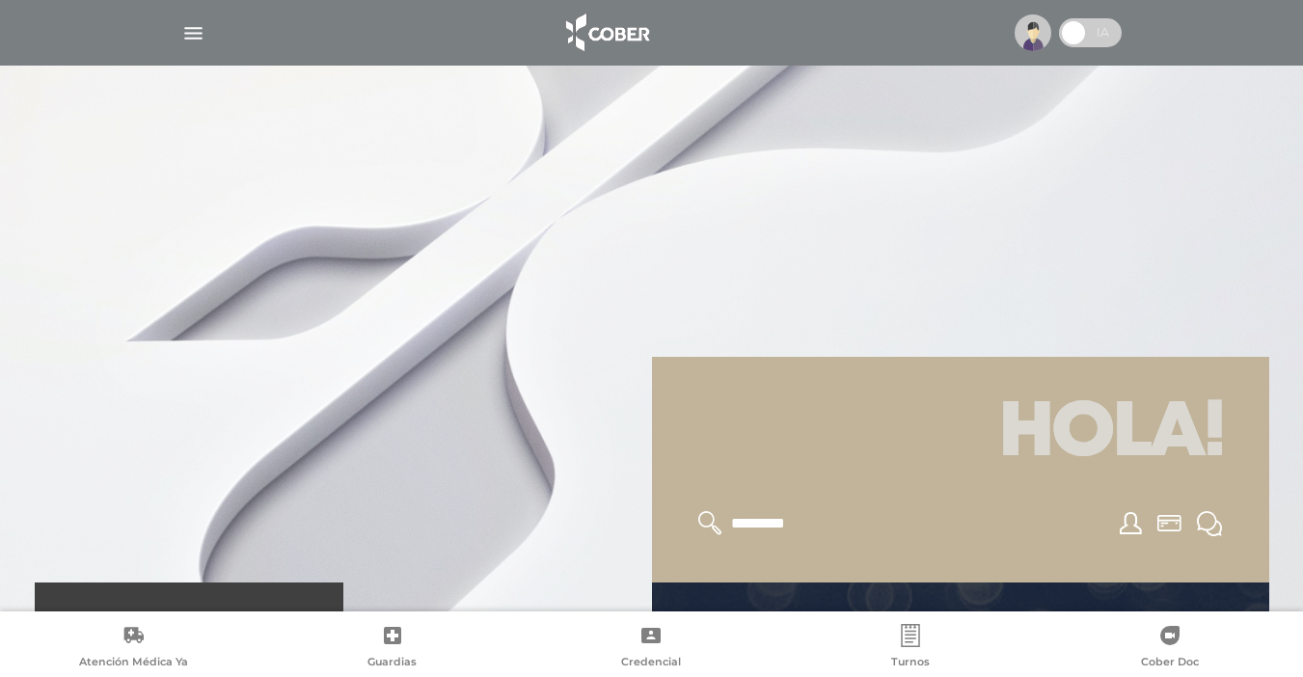
scroll to position [621, 0]
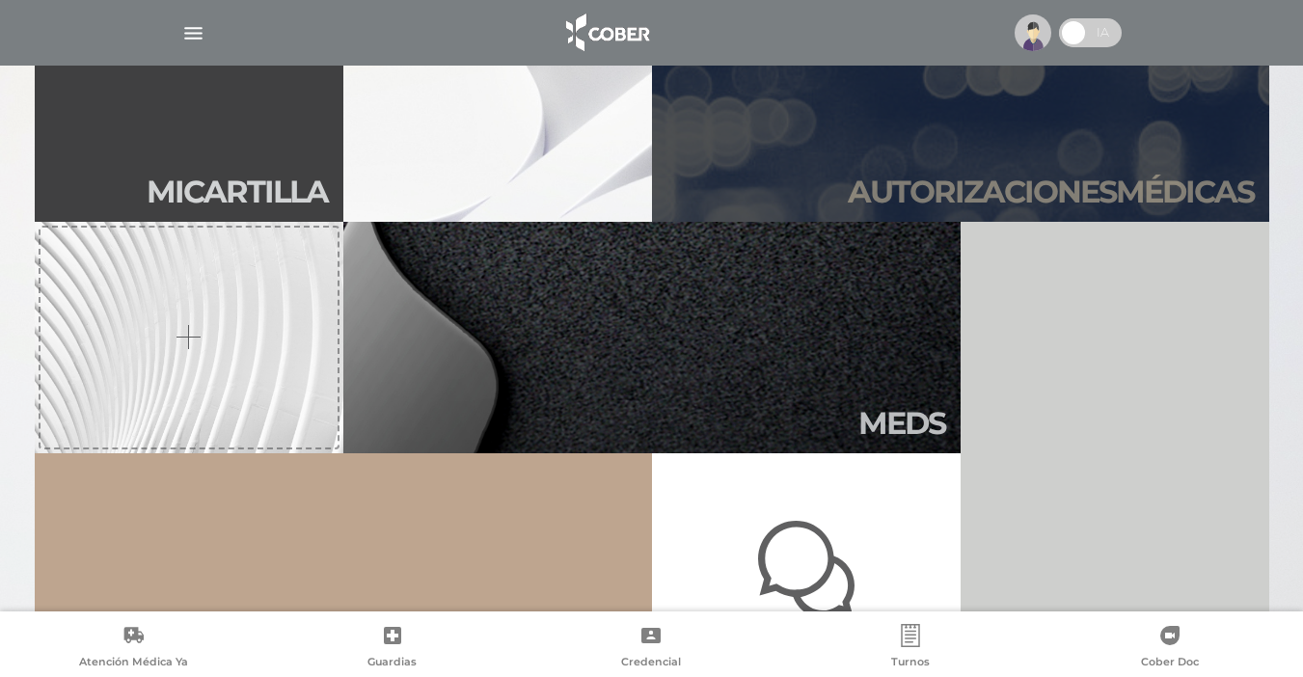
click at [1098, 192] on h2 "Autori zaciones médicas" at bounding box center [1051, 192] width 406 height 37
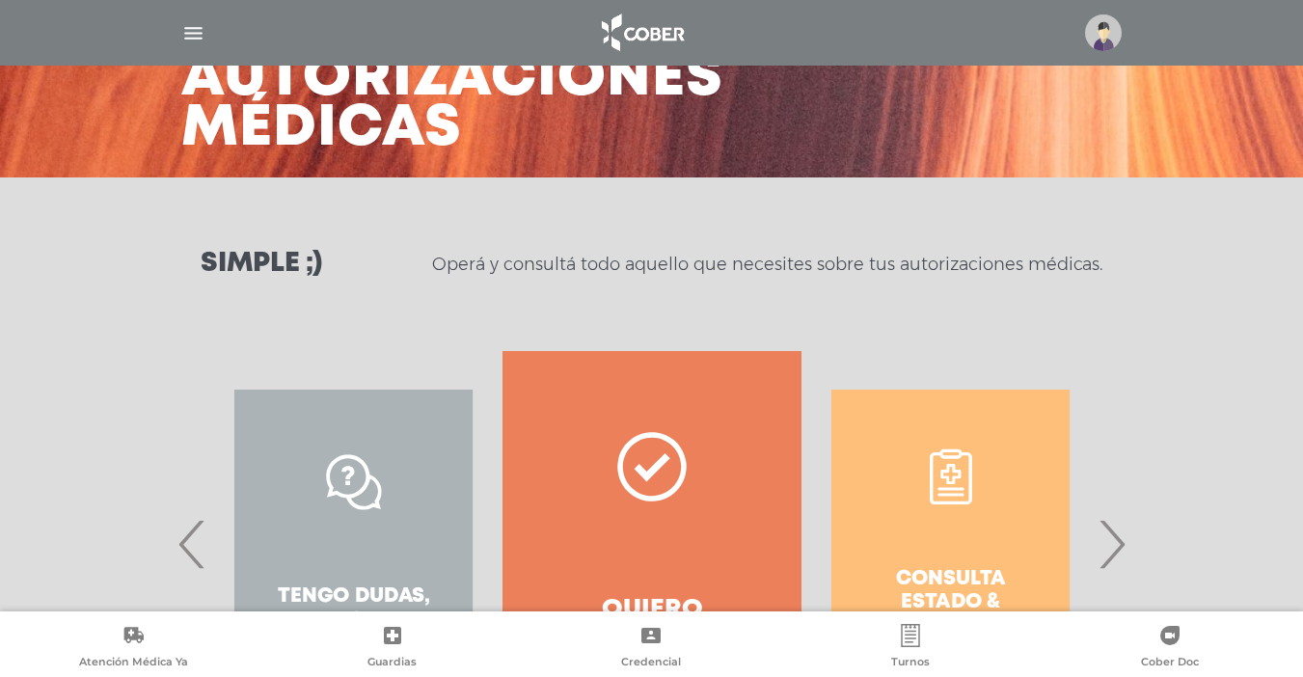
scroll to position [291, 0]
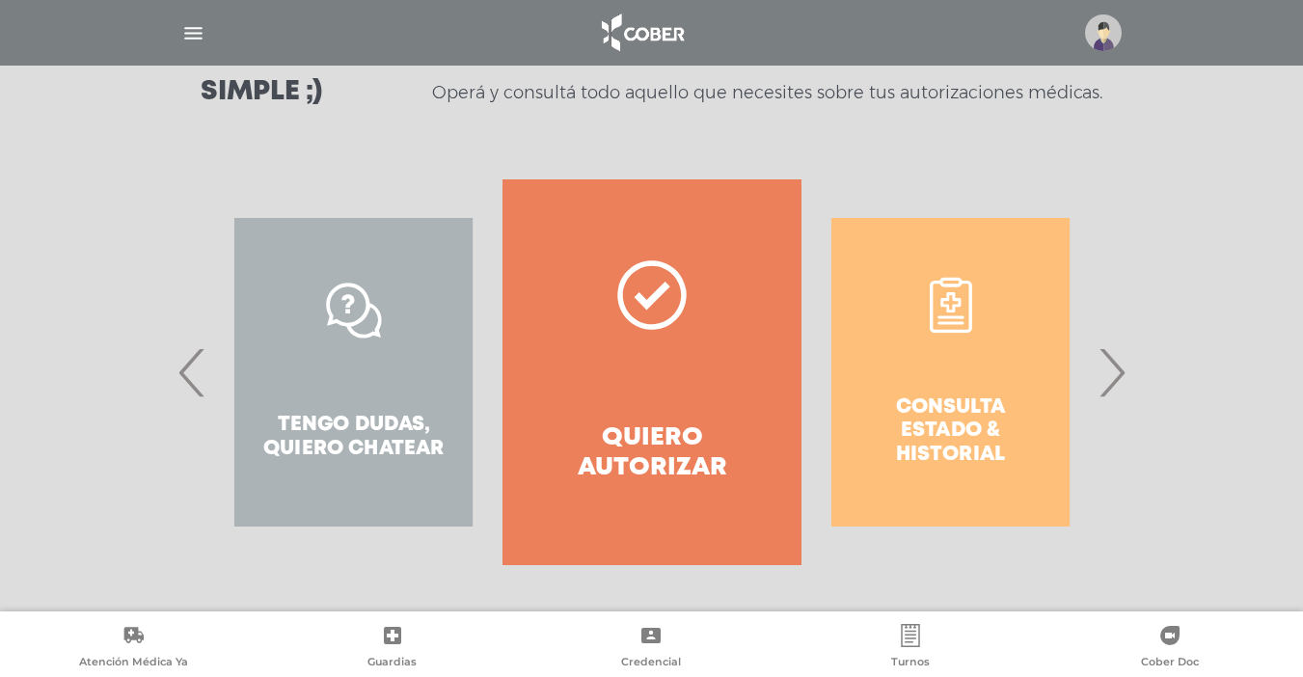
click at [1104, 372] on span "›" at bounding box center [1112, 372] width 38 height 104
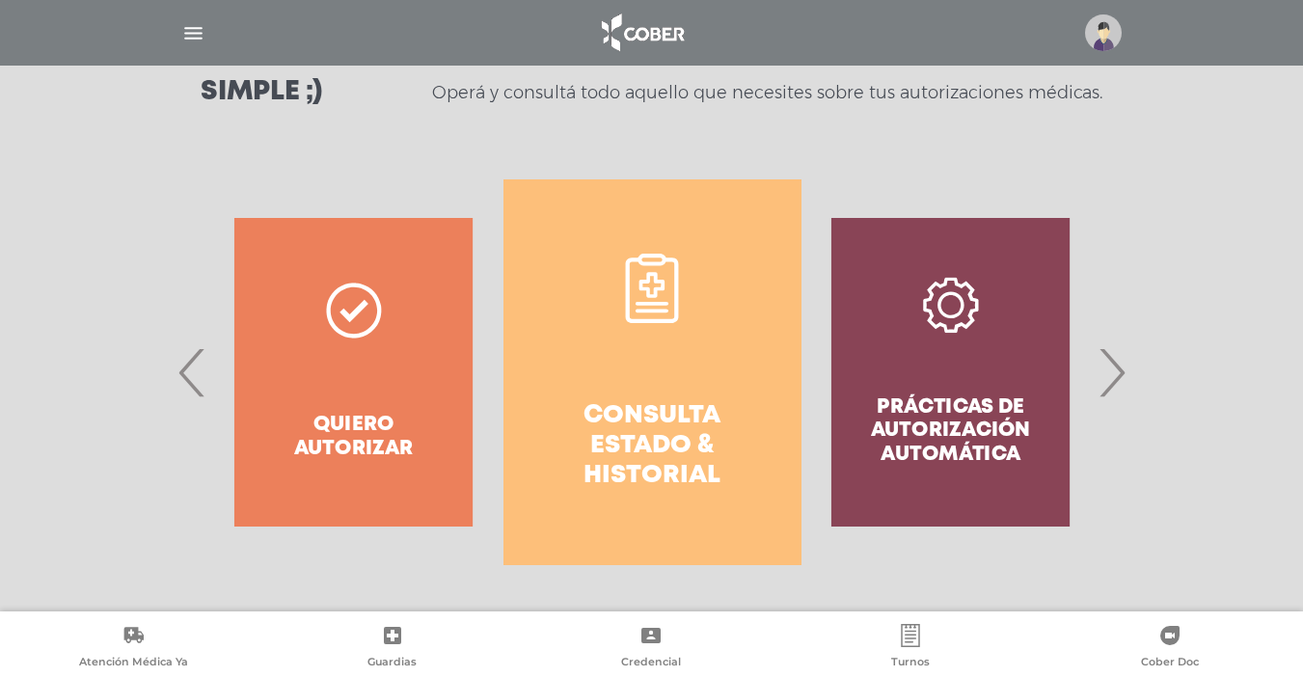
click at [664, 446] on h4 "Consulta estado & historial" at bounding box center [652, 446] width 229 height 91
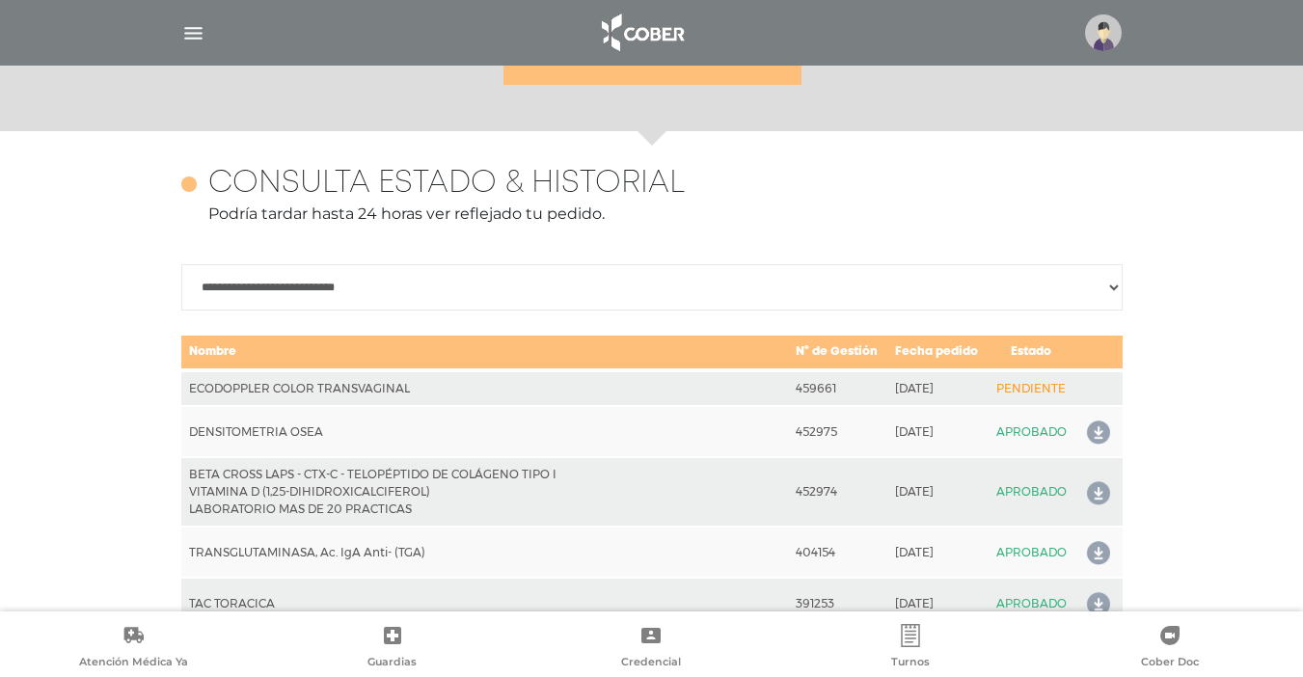
scroll to position [856, 0]
